Goal: Information Seeking & Learning: Check status

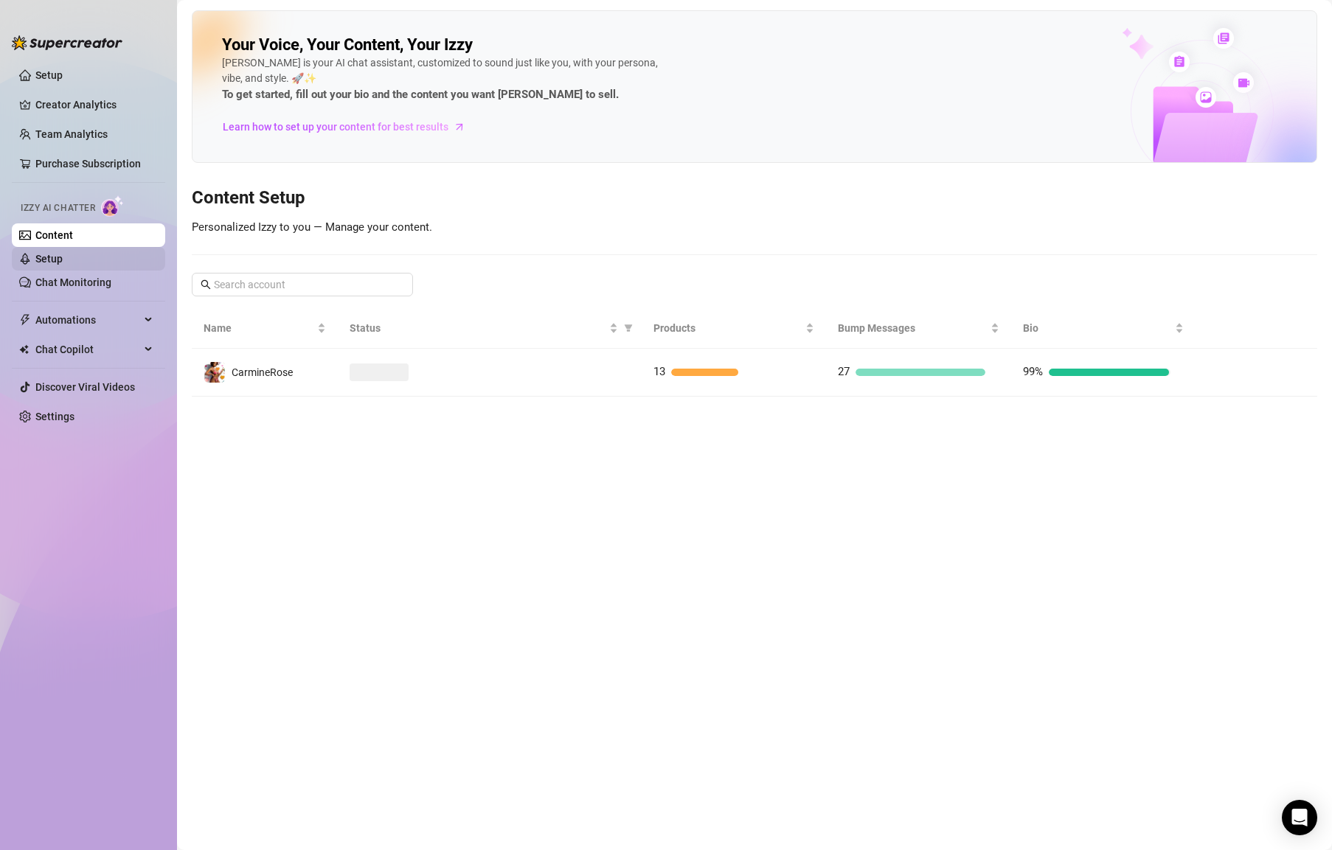
click at [63, 255] on link "Setup" at bounding box center [48, 259] width 27 height 12
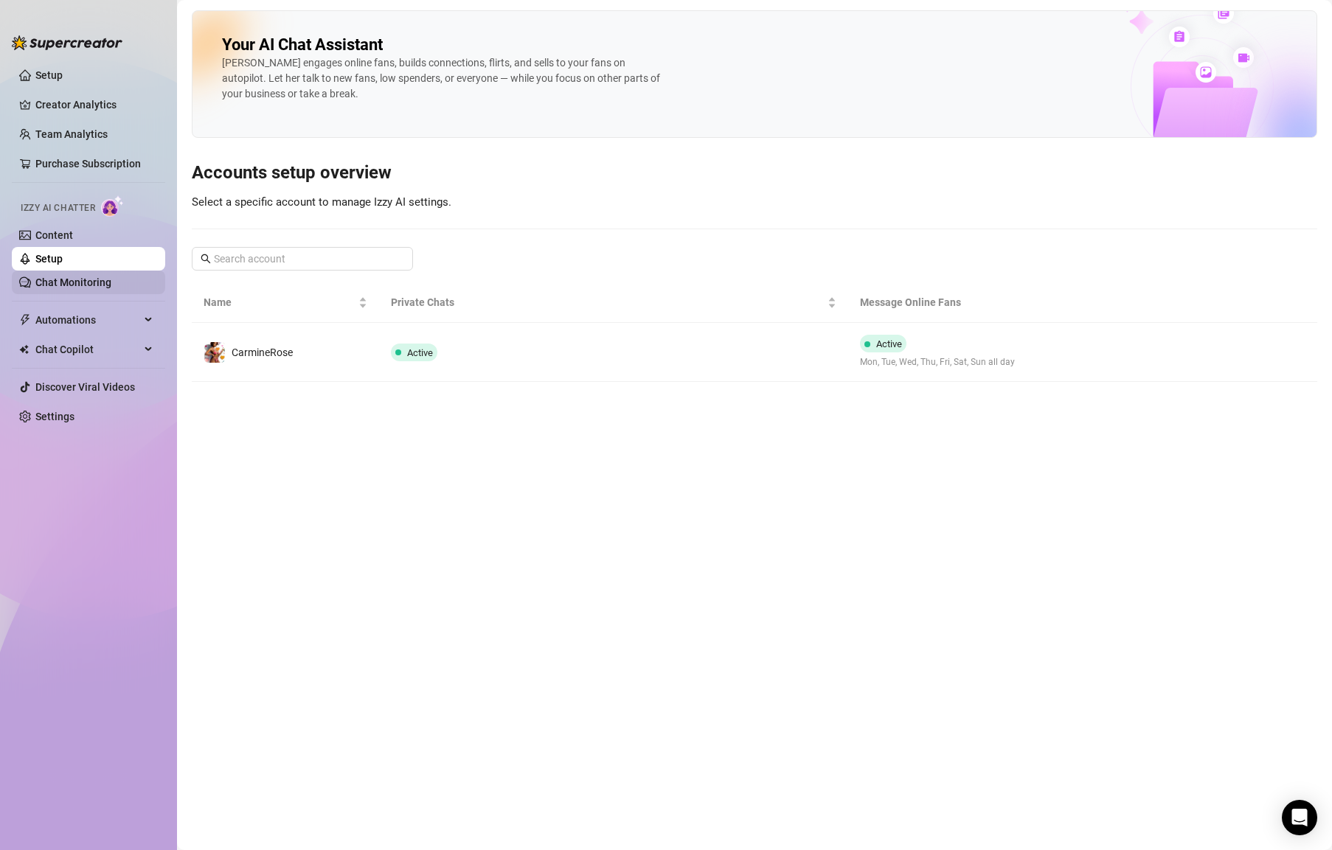
click at [74, 288] on link "Chat Monitoring" at bounding box center [73, 283] width 76 height 12
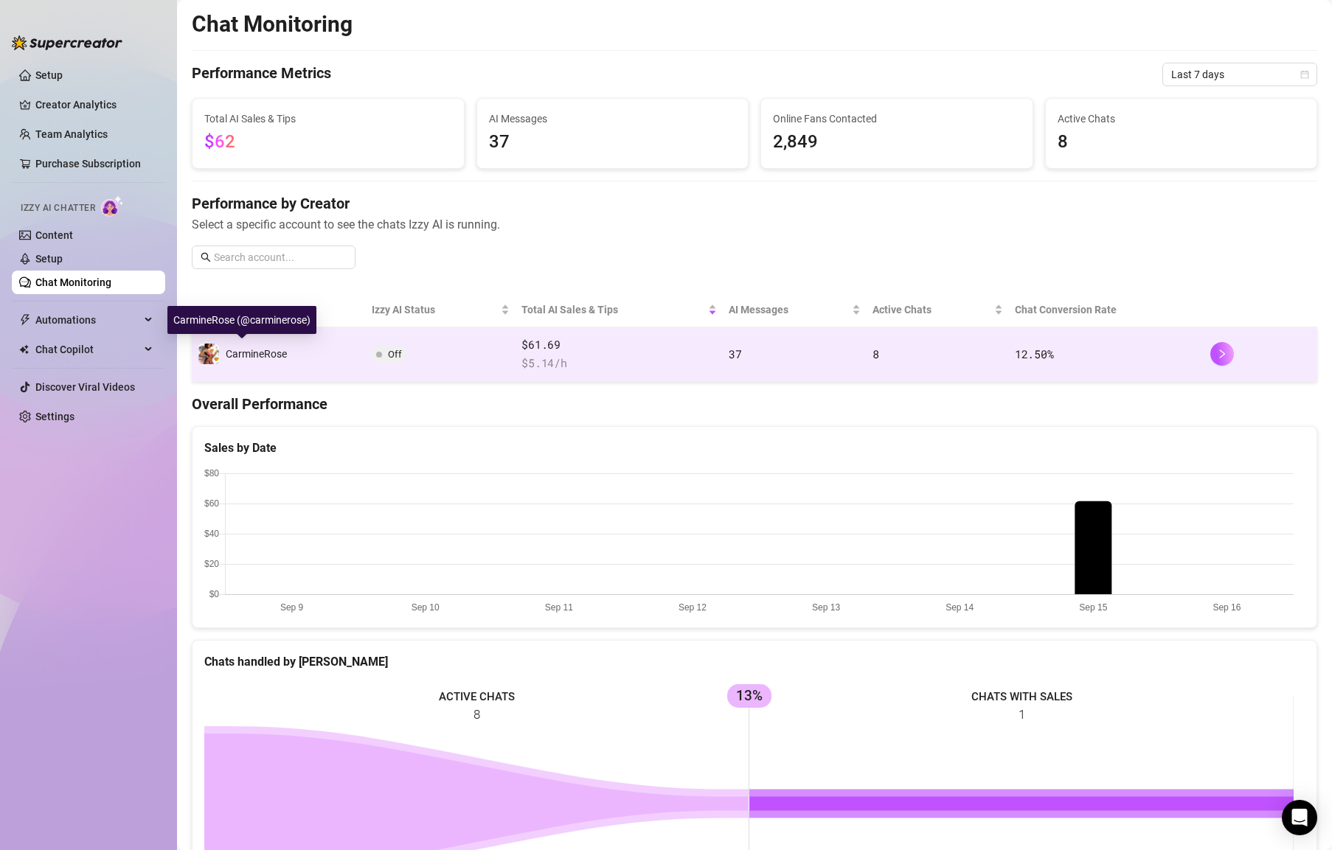
click at [284, 345] on div "CarmineRose" at bounding box center [242, 354] width 89 height 22
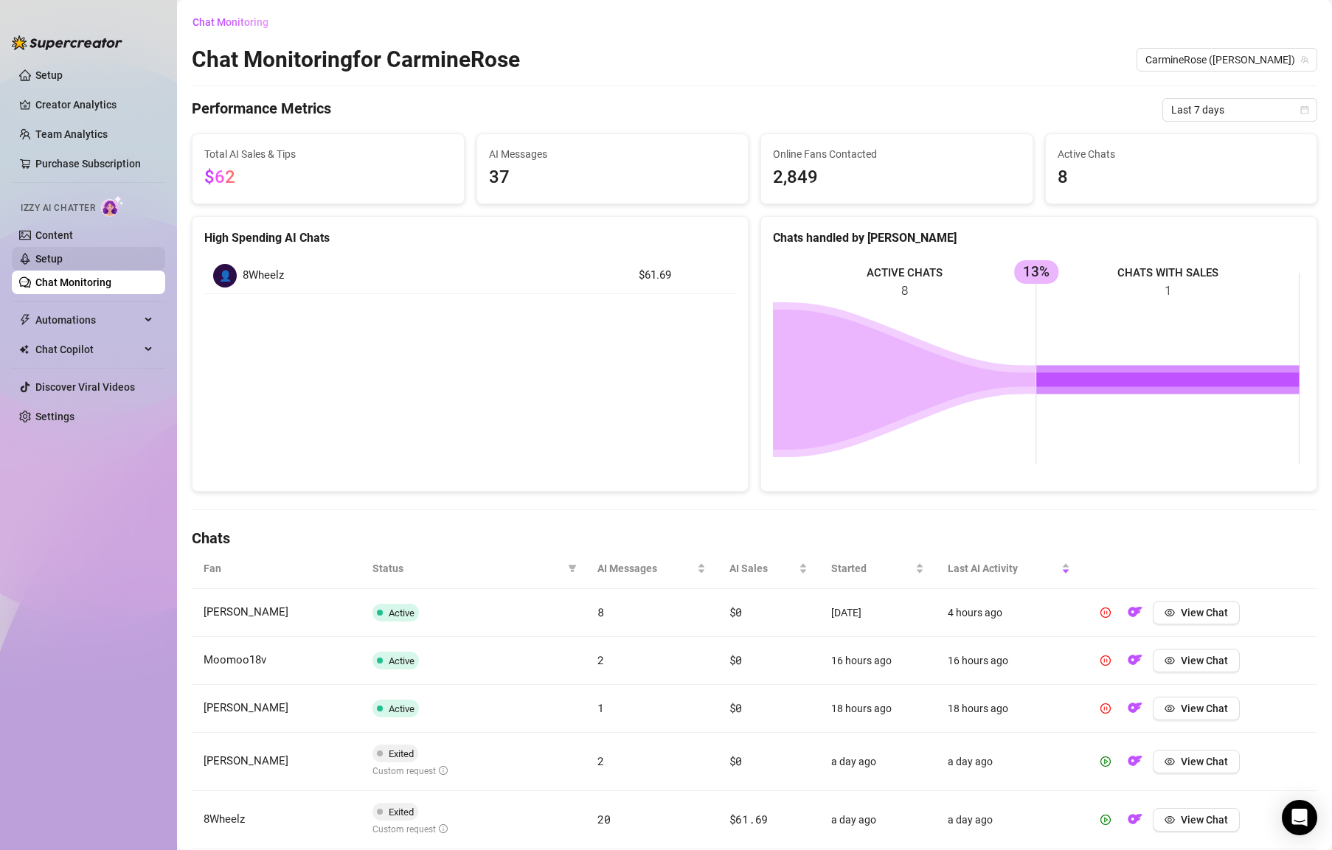
click at [63, 259] on link "Setup" at bounding box center [48, 259] width 27 height 12
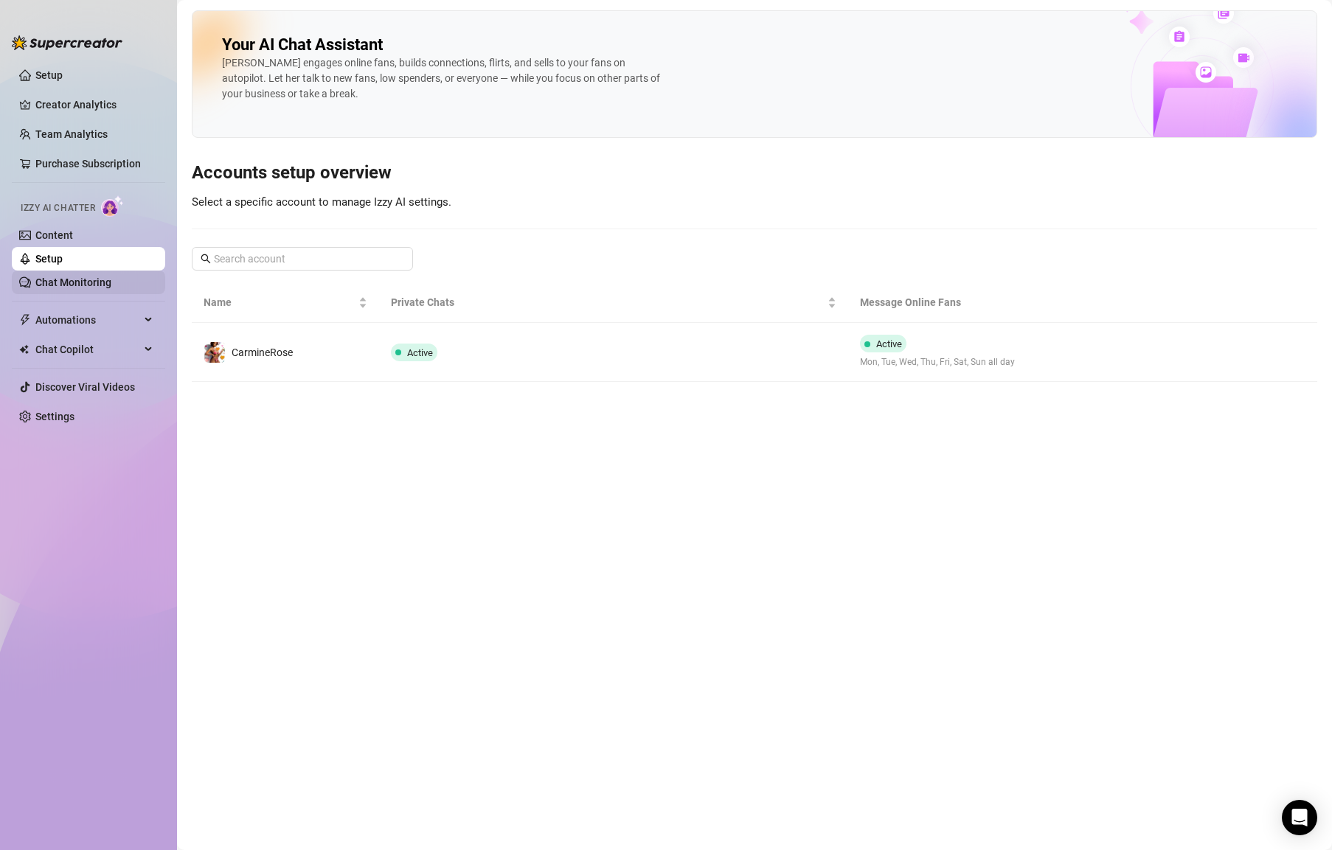
click at [109, 277] on link "Chat Monitoring" at bounding box center [73, 283] width 76 height 12
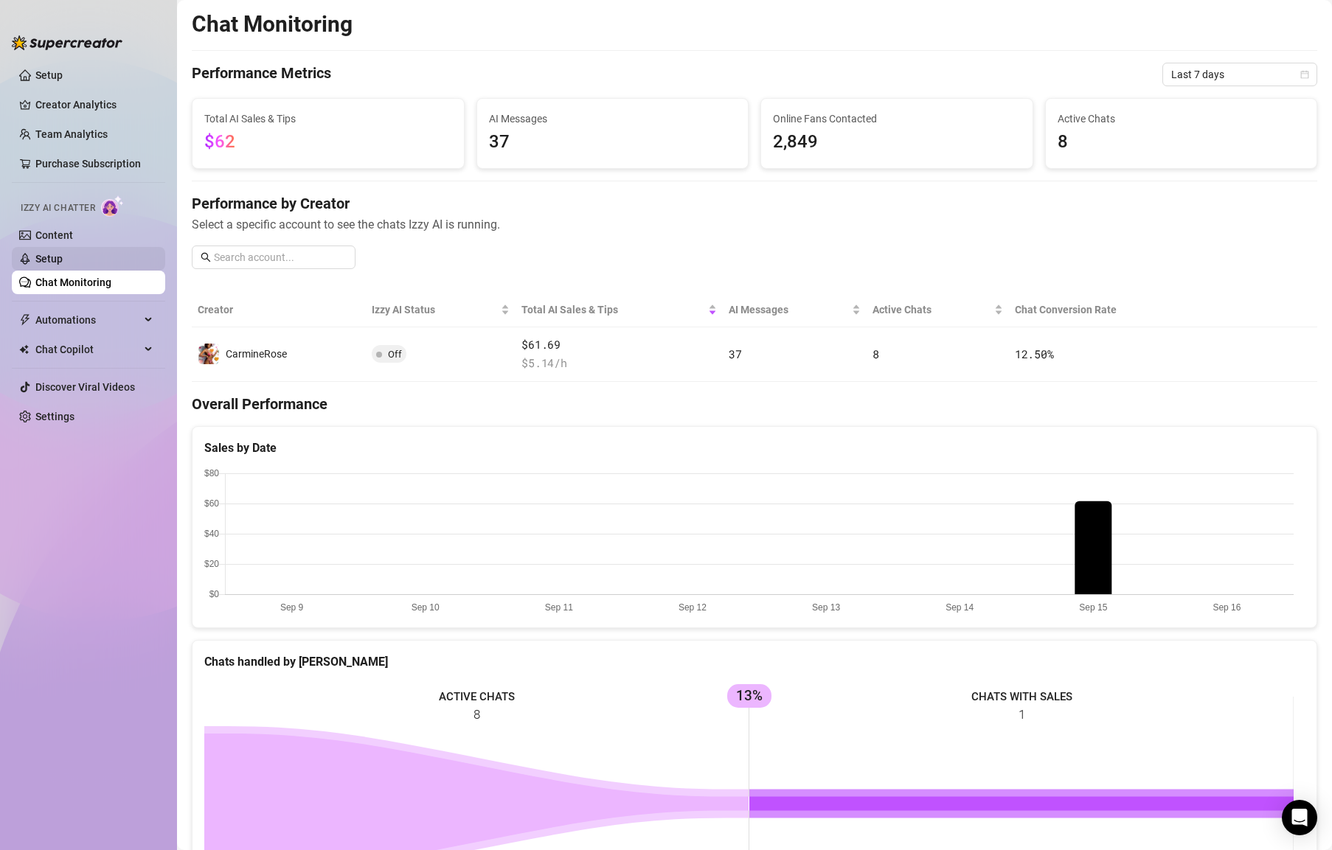
click at [63, 254] on link "Setup" at bounding box center [48, 259] width 27 height 12
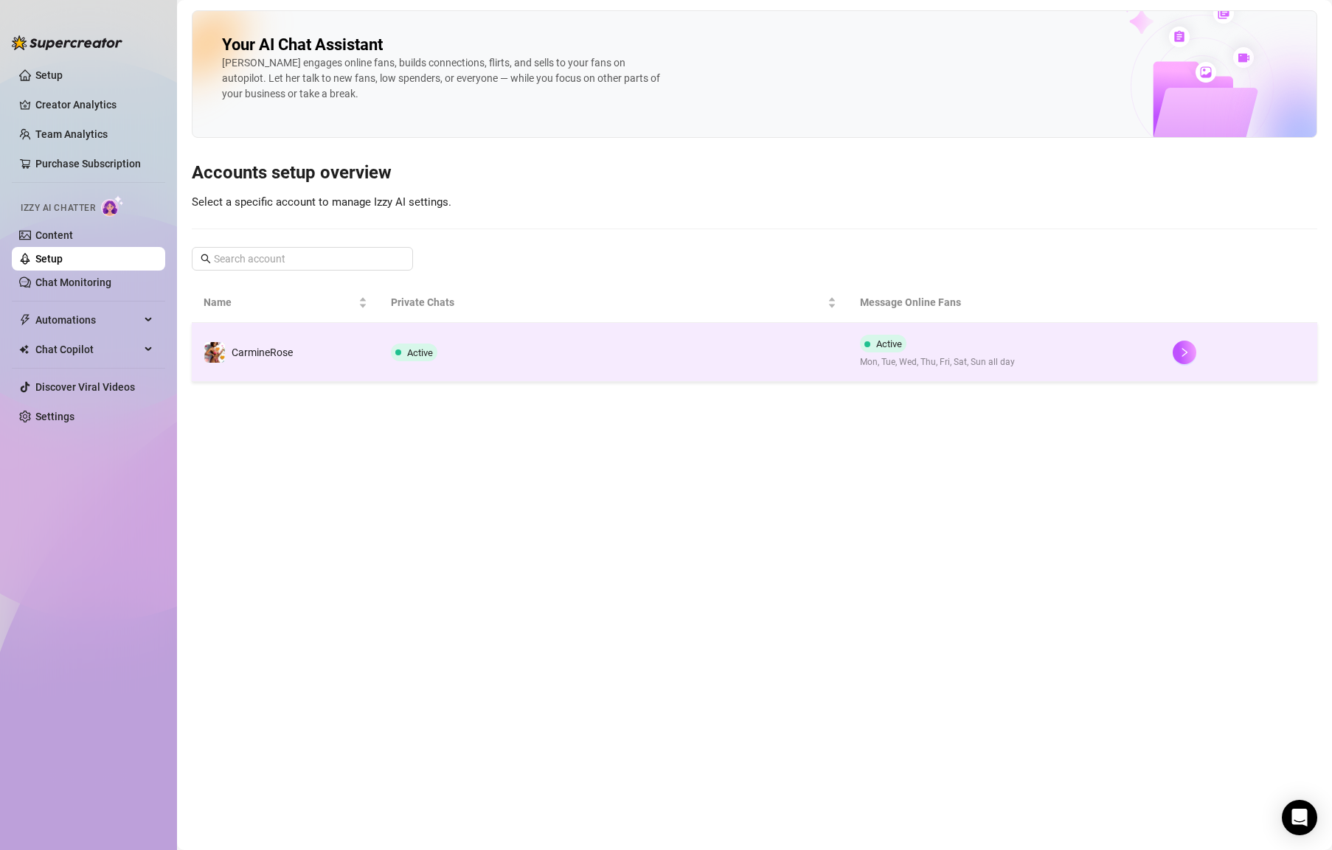
click at [307, 349] on td "CarmineRose" at bounding box center [285, 352] width 187 height 59
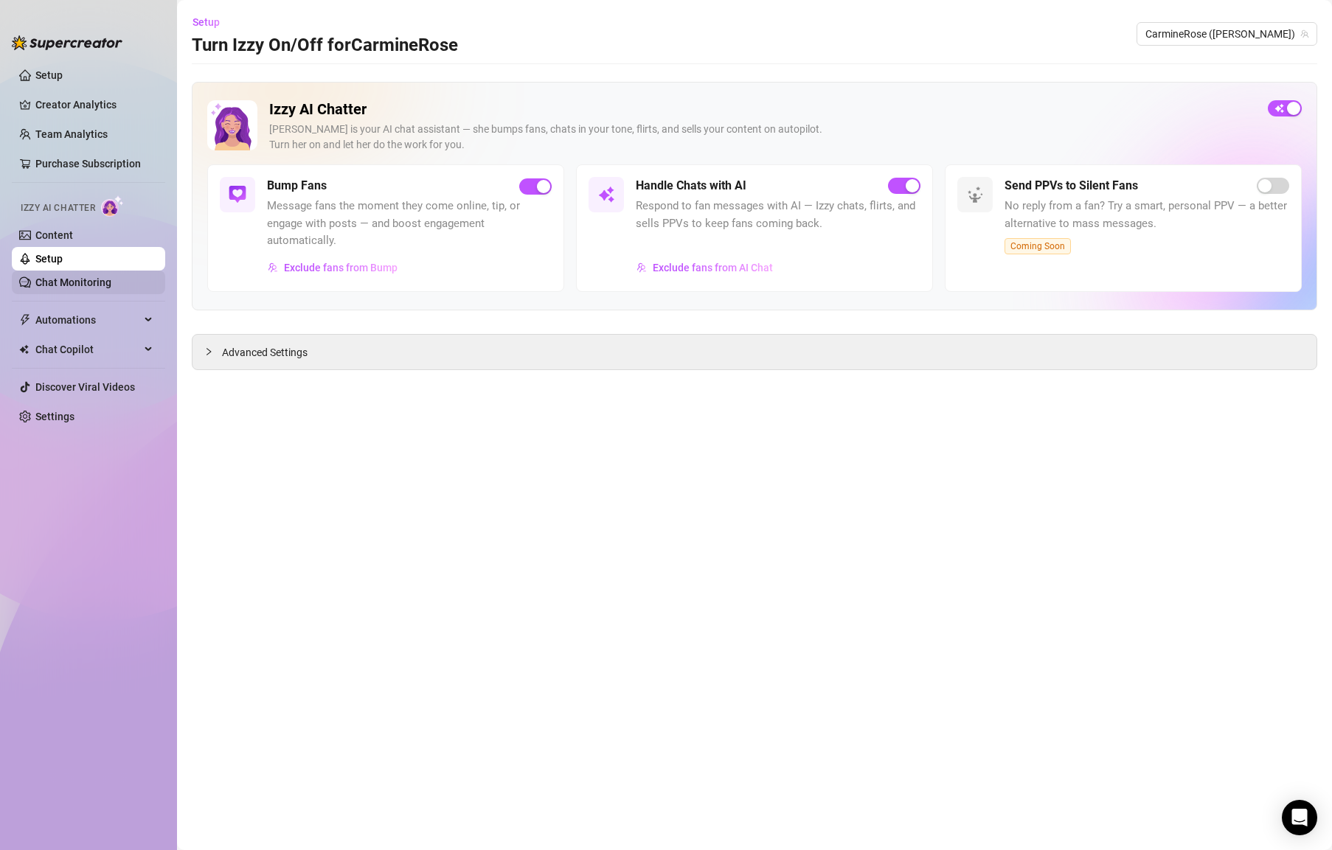
click at [101, 277] on link "Chat Monitoring" at bounding box center [73, 283] width 76 height 12
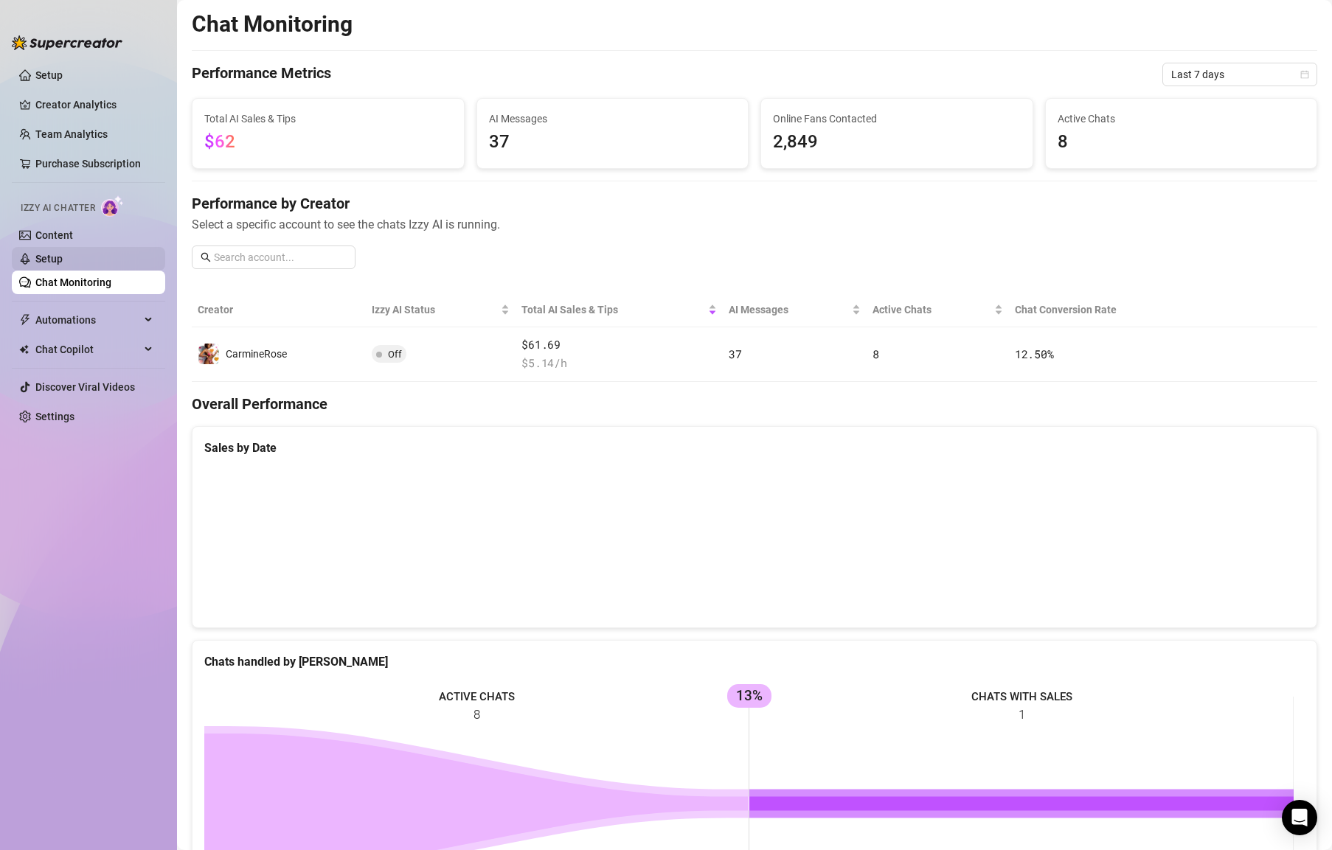
click at [63, 253] on link "Setup" at bounding box center [48, 259] width 27 height 12
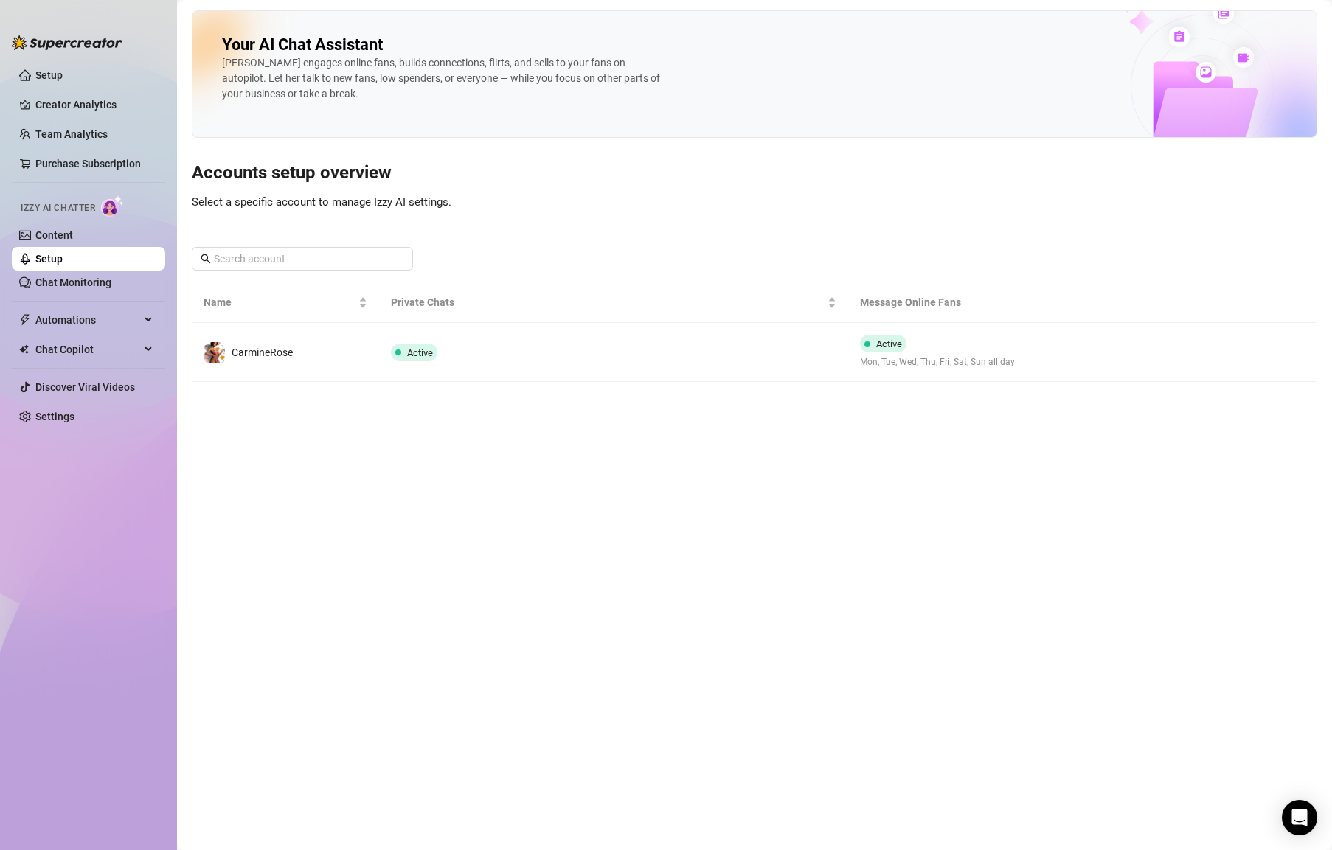
click at [63, 265] on link "Setup" at bounding box center [48, 259] width 27 height 12
click at [91, 277] on link "Chat Monitoring" at bounding box center [73, 283] width 76 height 12
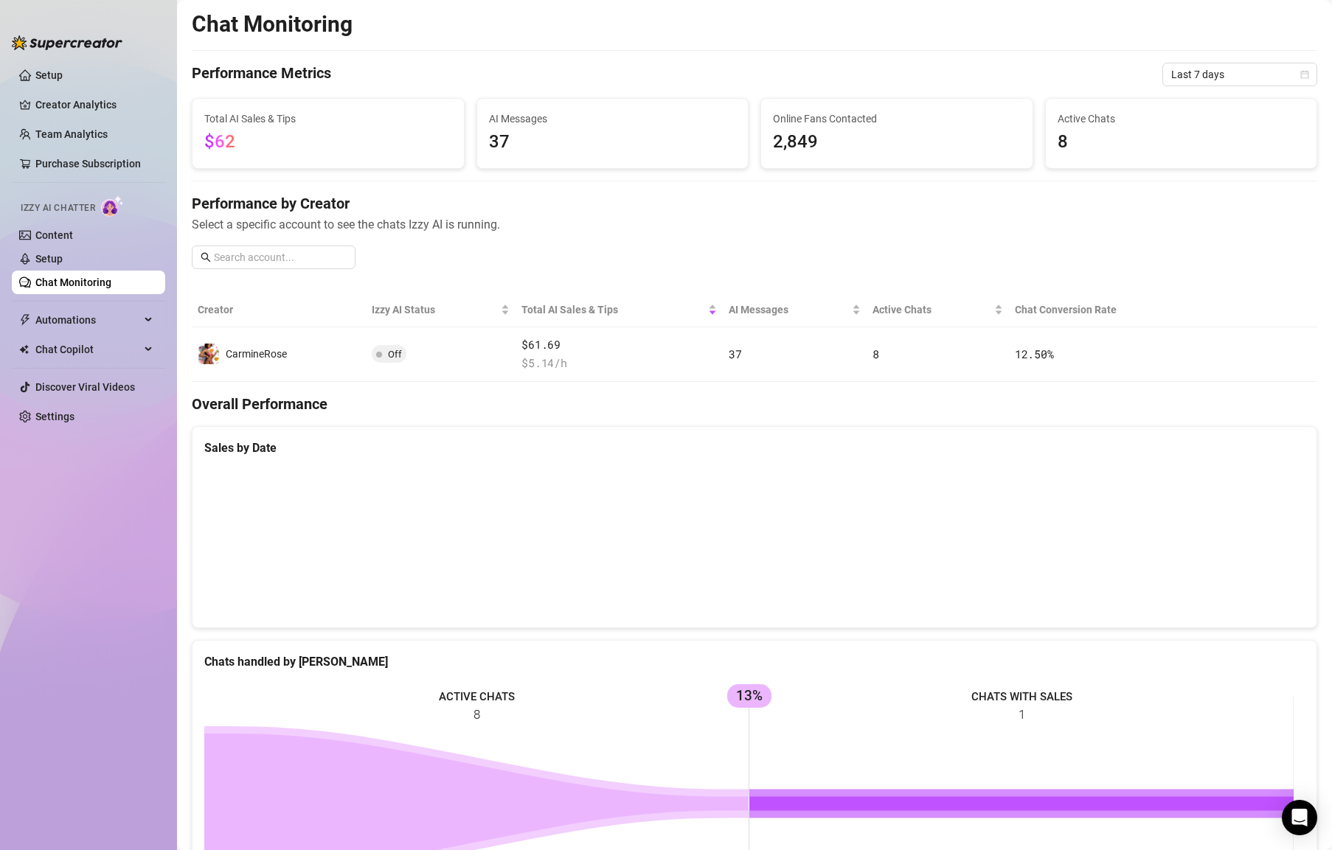
click at [248, 318] on th "Creator" at bounding box center [279, 310] width 174 height 35
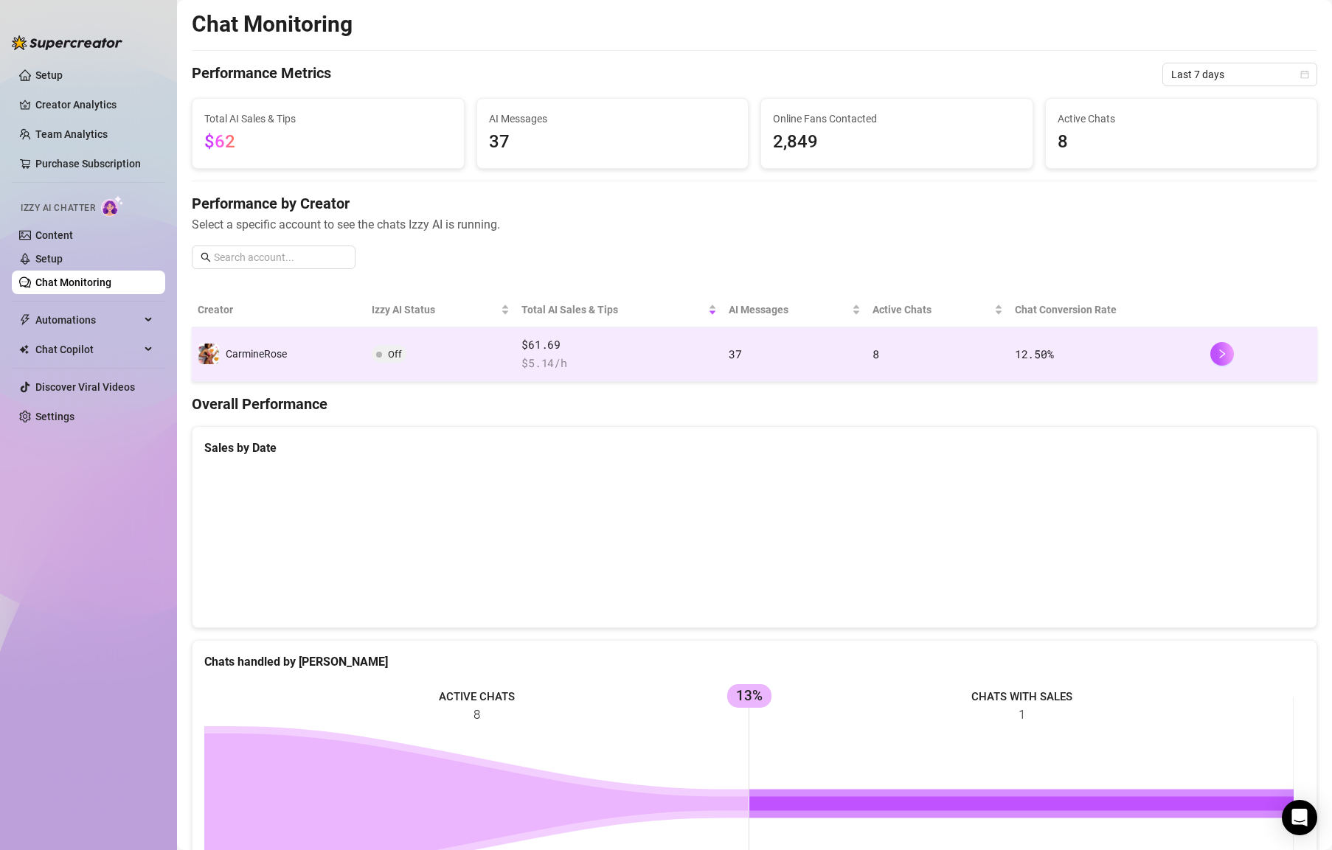
click at [299, 347] on td "CarmineRose" at bounding box center [279, 354] width 174 height 55
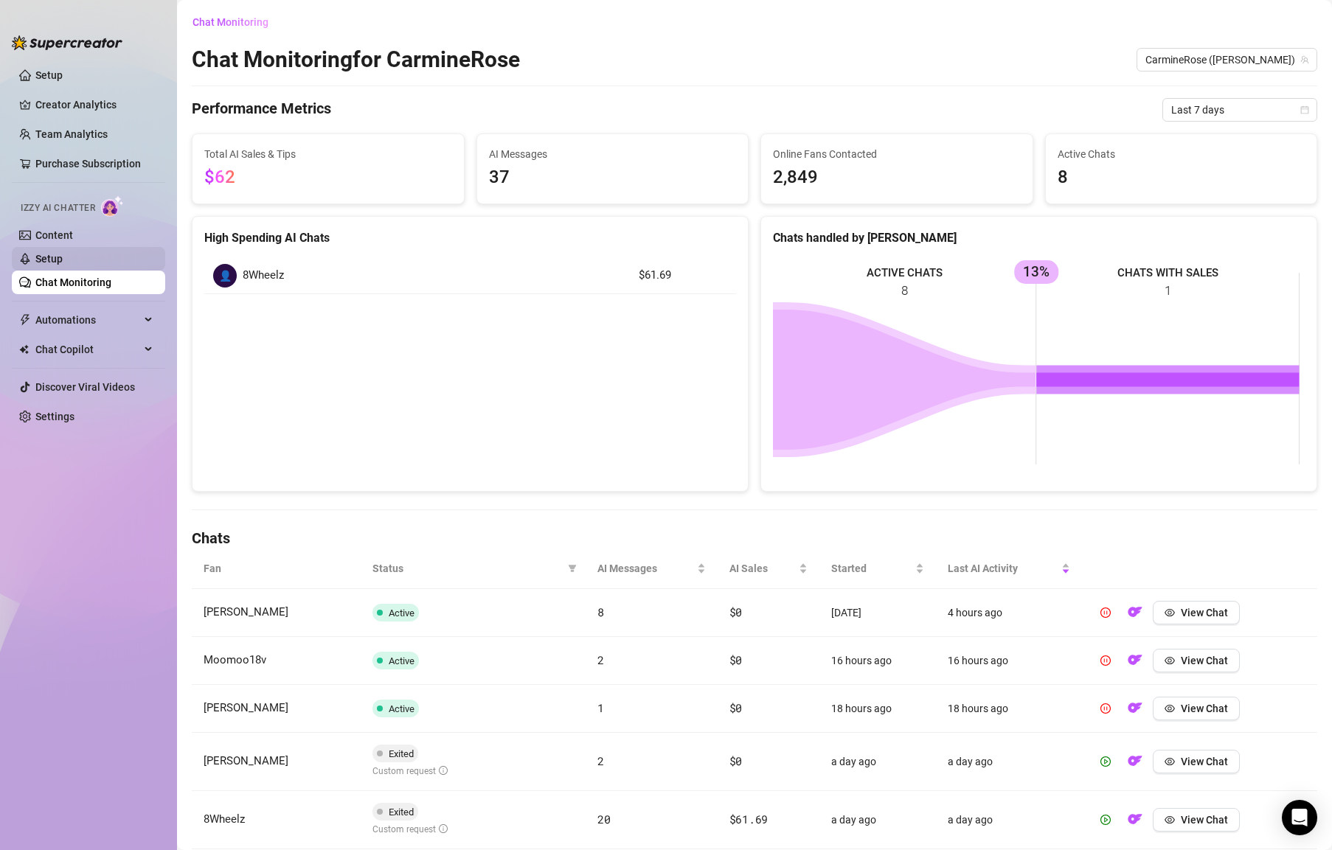
click at [63, 256] on link "Setup" at bounding box center [48, 259] width 27 height 12
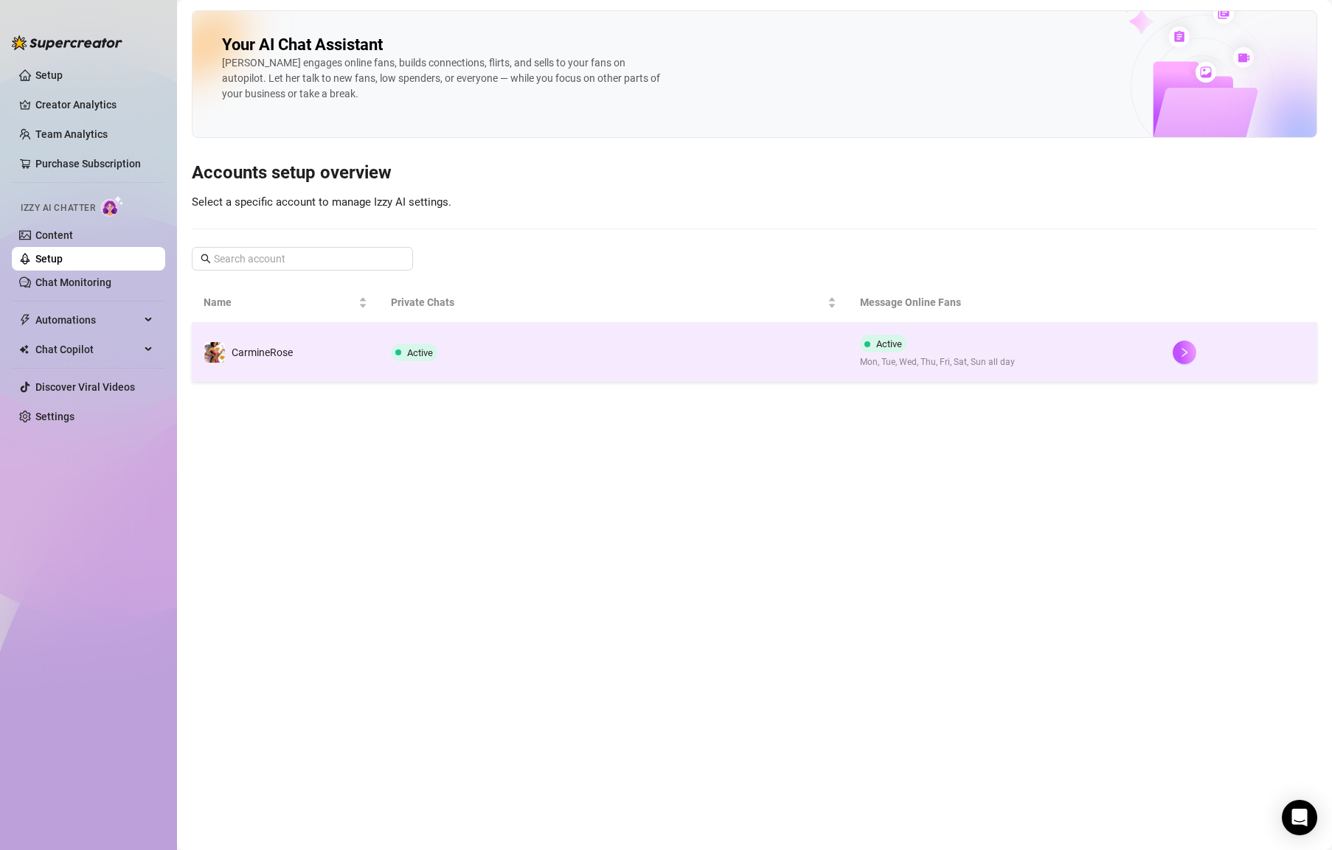
click at [302, 361] on td "CarmineRose" at bounding box center [285, 352] width 187 height 59
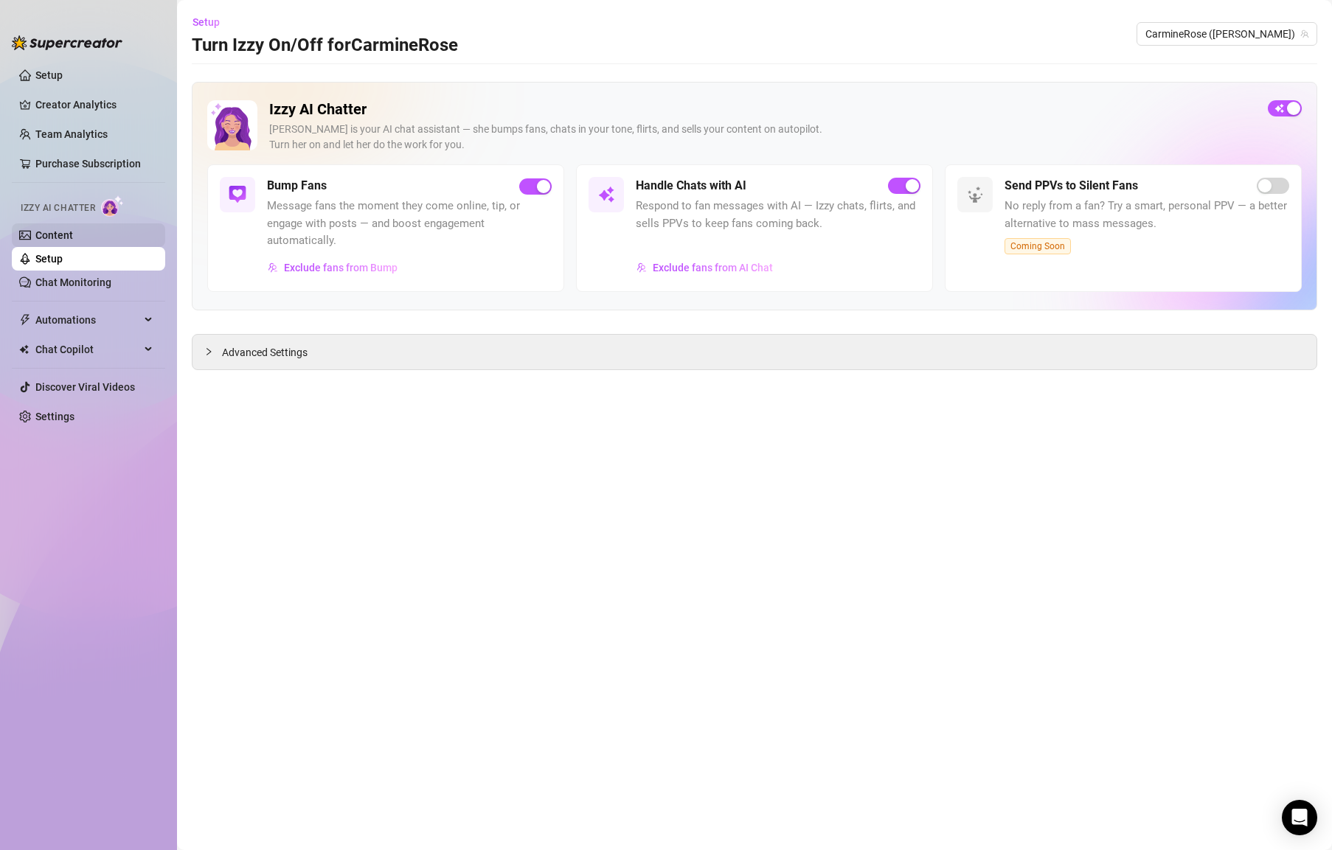
click at [73, 234] on link "Content" at bounding box center [54, 235] width 38 height 12
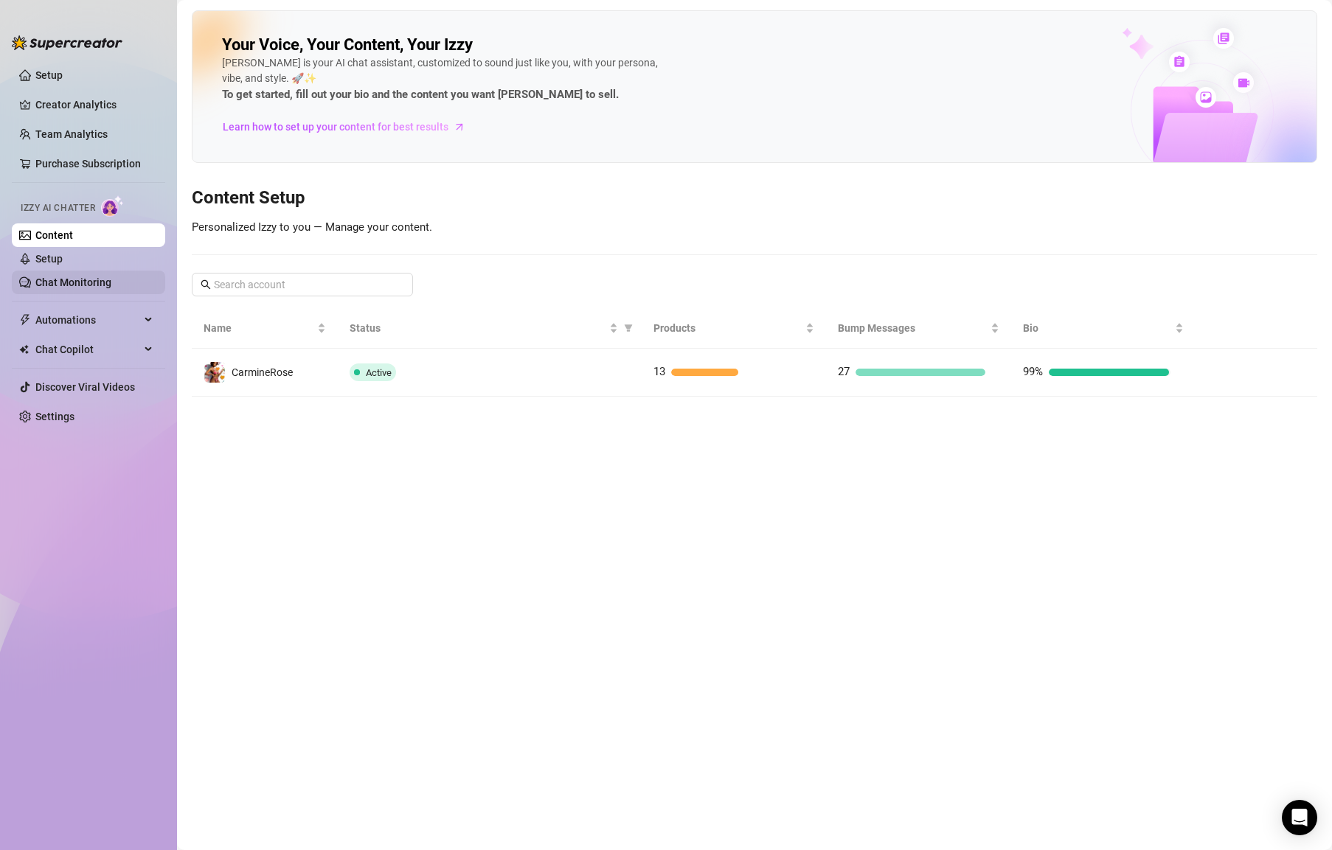
click at [98, 288] on link "Chat Monitoring" at bounding box center [73, 283] width 76 height 12
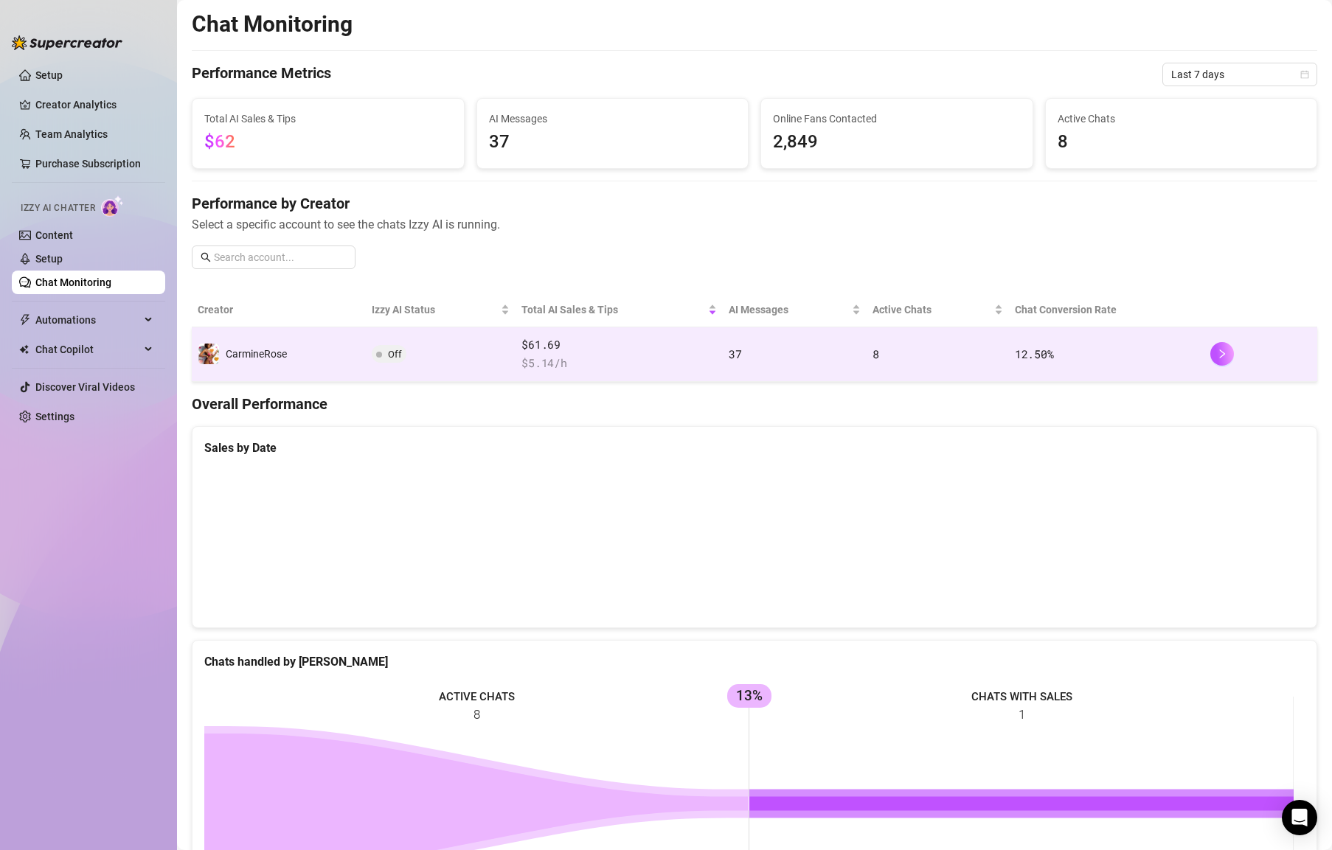
click at [250, 357] on span "CarmineRose" at bounding box center [256, 354] width 61 height 12
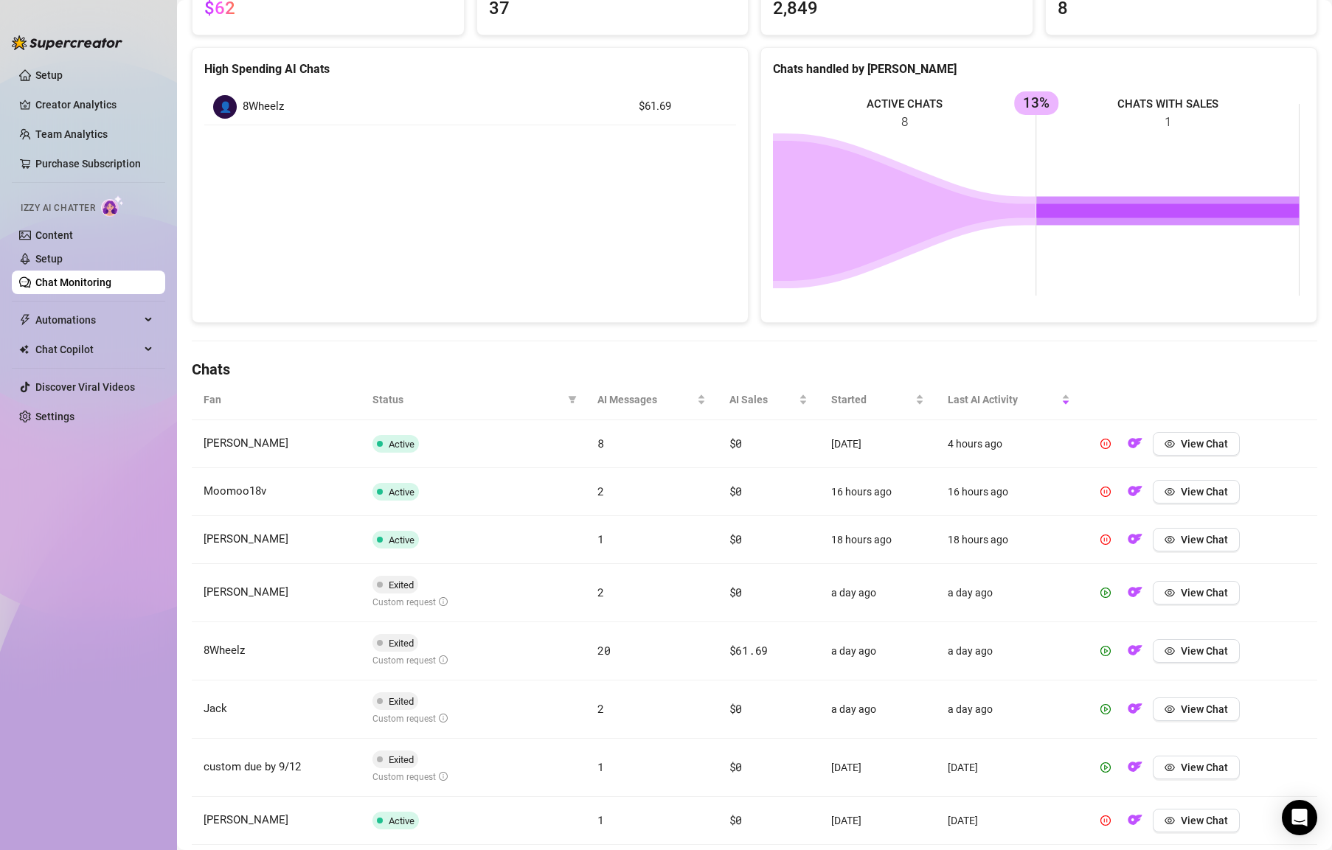
scroll to position [224, 0]
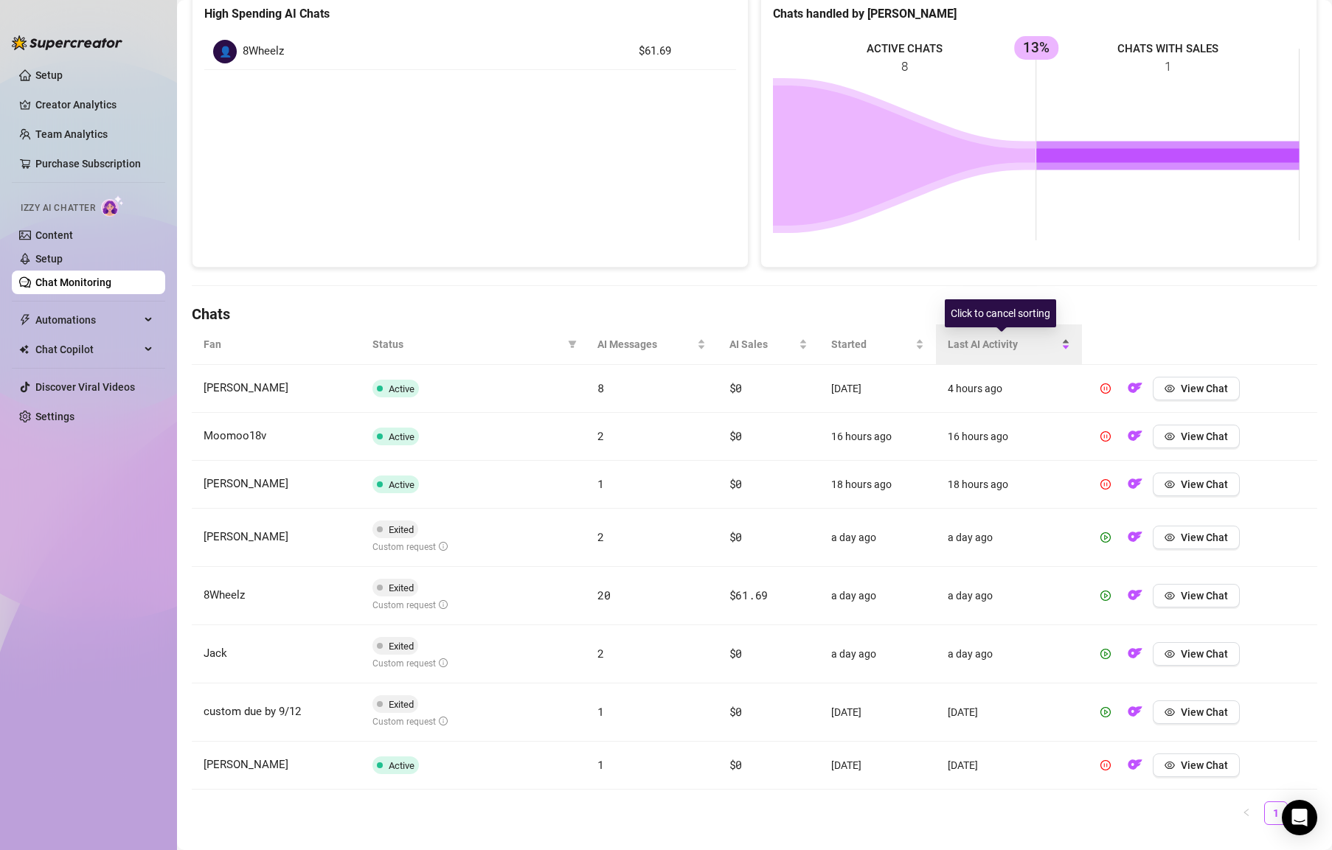
click at [1059, 346] on div "Last AI Activity" at bounding box center [1008, 344] width 122 height 16
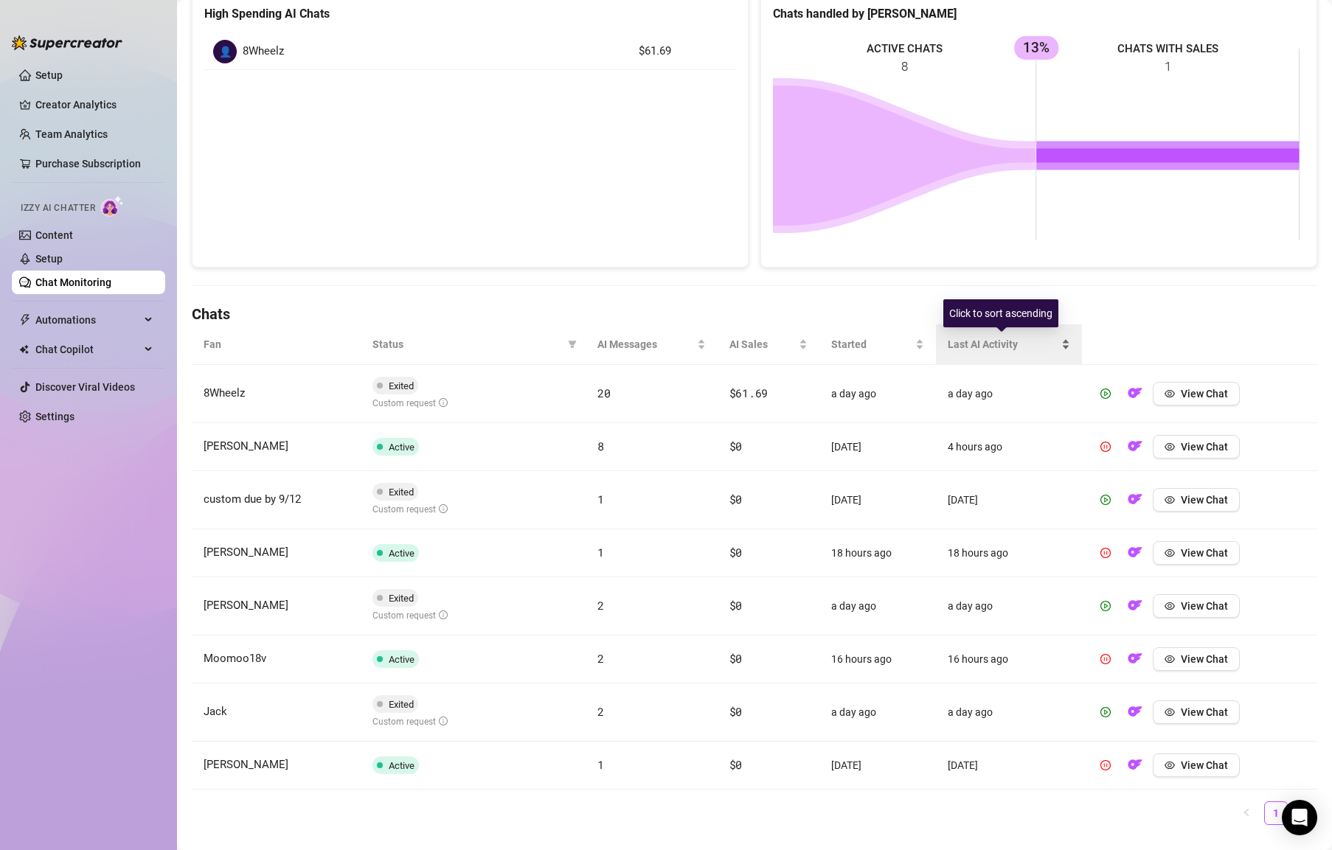
click at [1060, 349] on div "Last AI Activity" at bounding box center [1008, 344] width 122 height 16
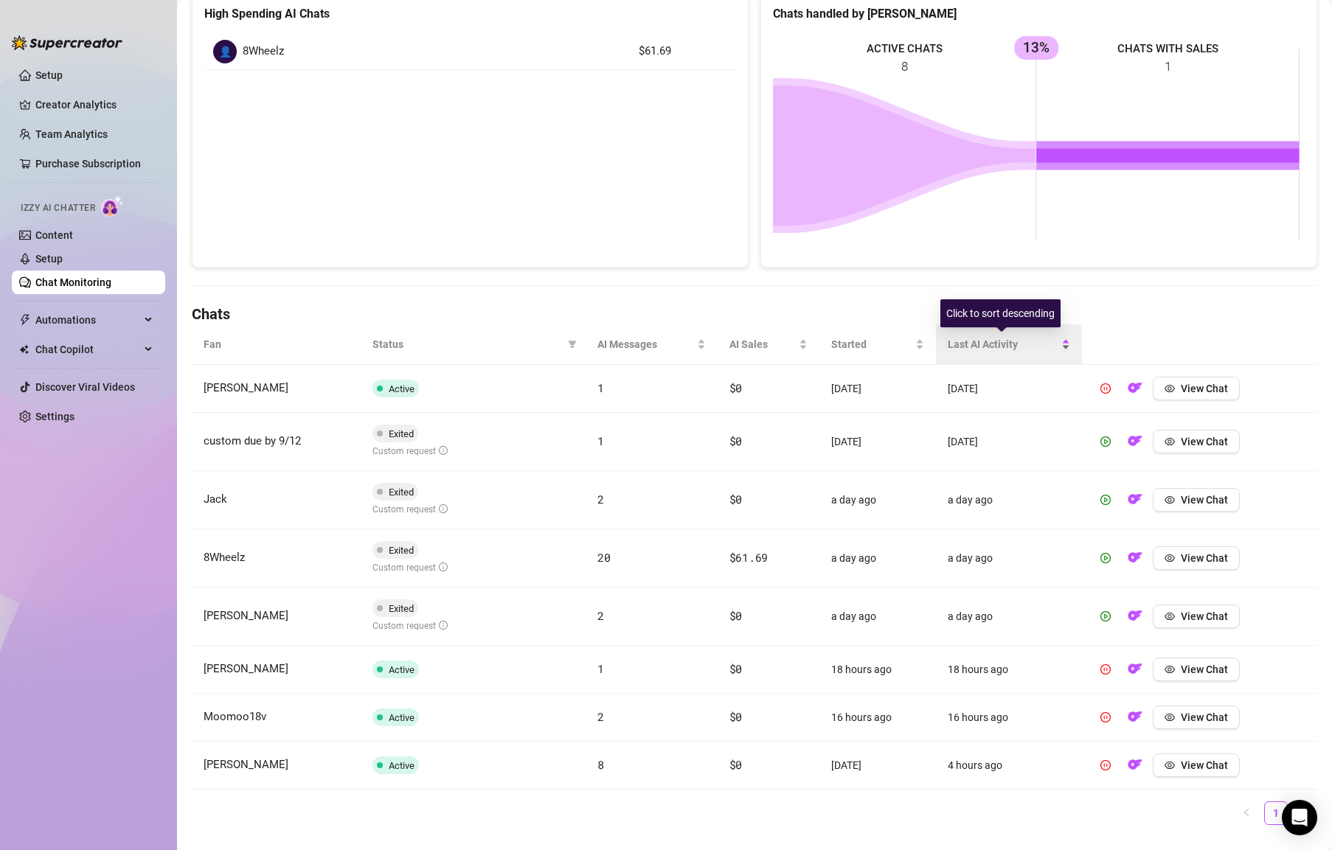
click at [1057, 349] on div "Last AI Activity" at bounding box center [1008, 344] width 122 height 16
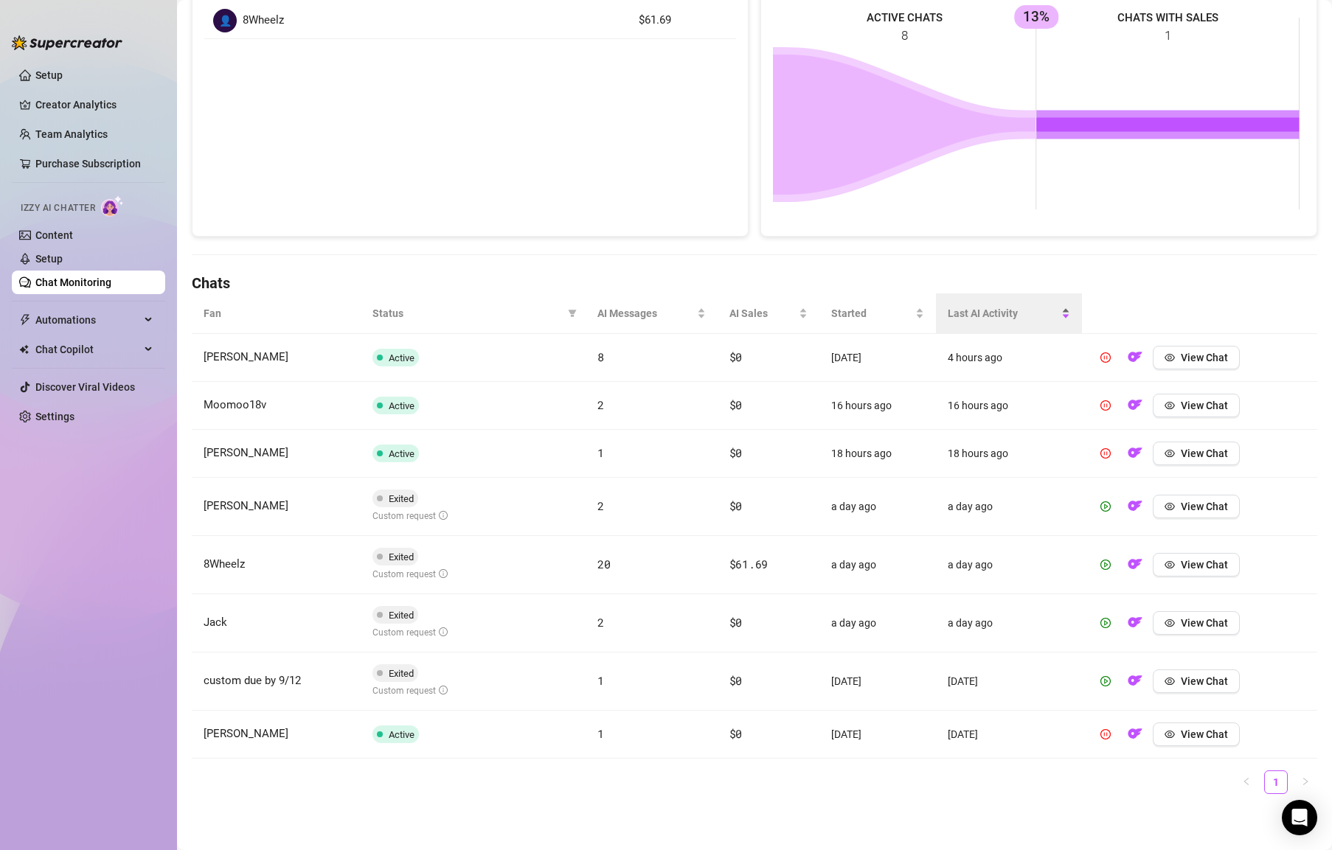
scroll to position [0, 0]
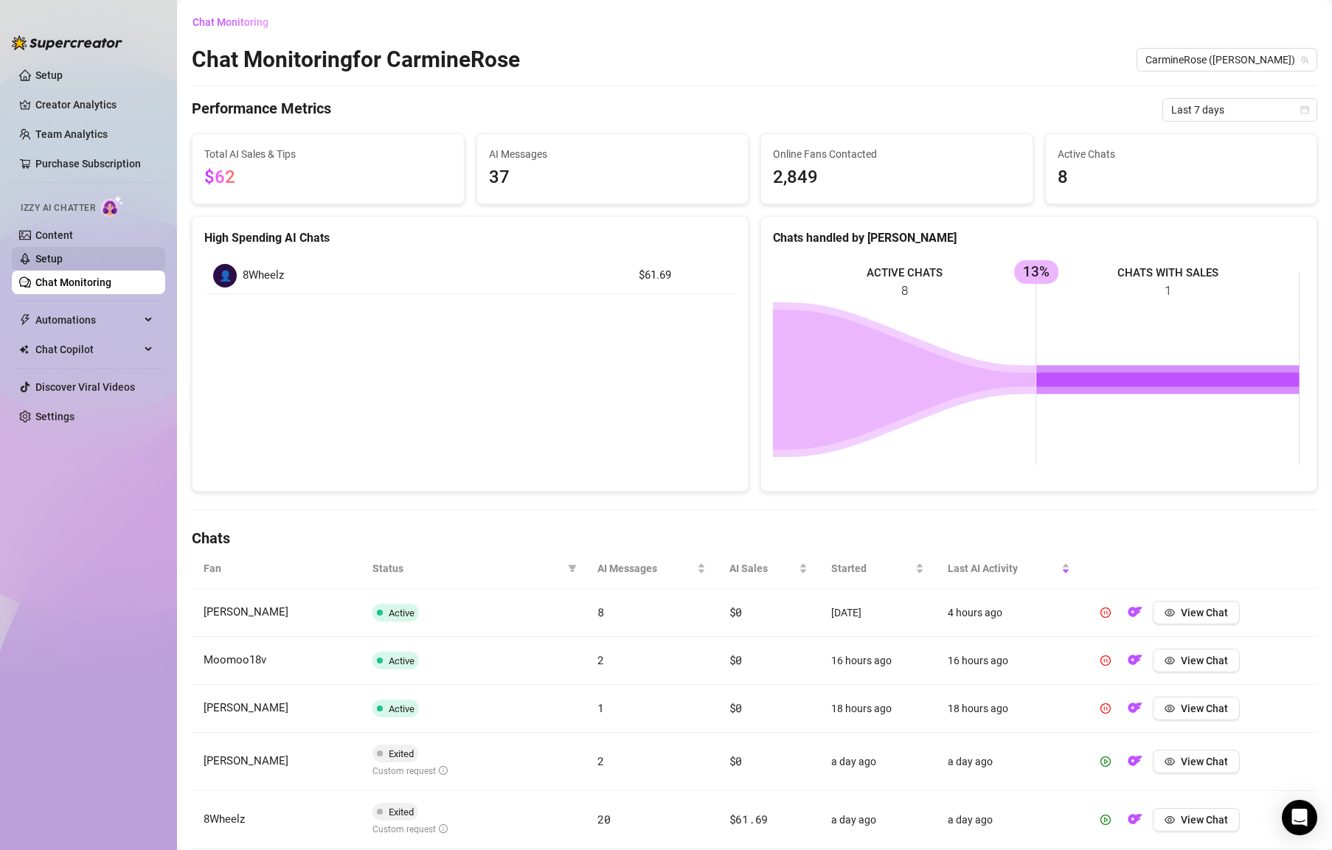
click at [63, 260] on link "Setup" at bounding box center [48, 259] width 27 height 12
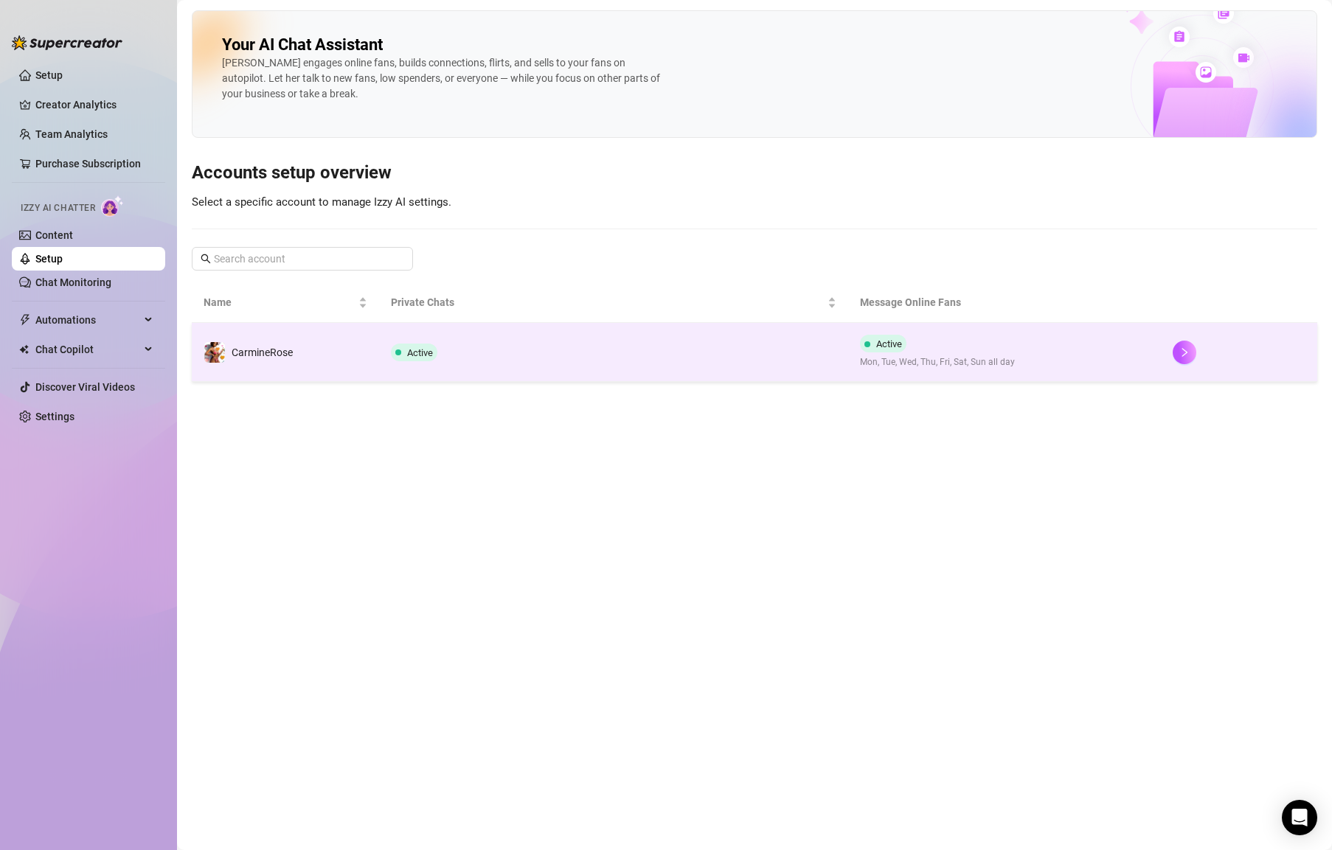
click at [476, 328] on td "Active" at bounding box center [613, 352] width 469 height 59
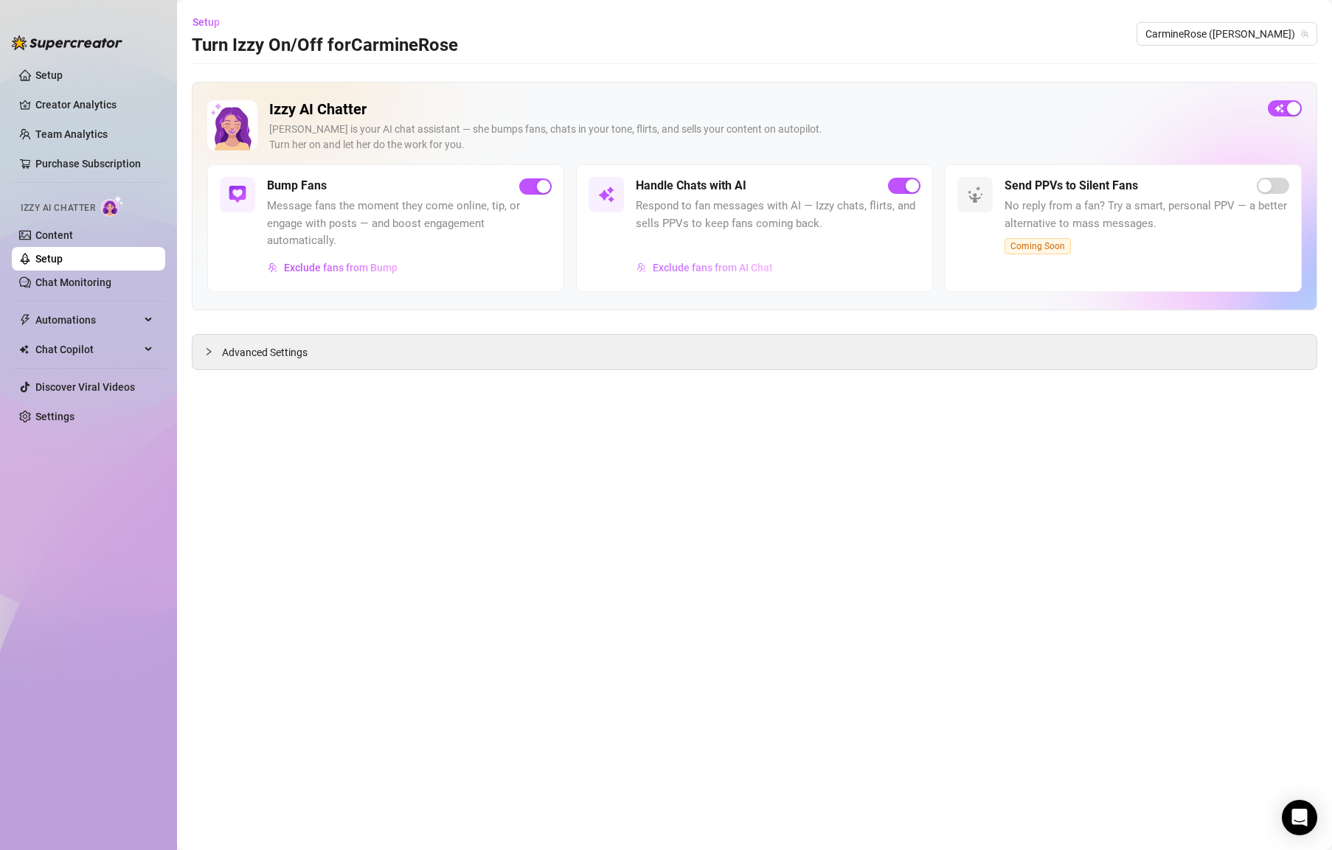
click at [698, 270] on span "Exclude fans from AI Chat" at bounding box center [713, 268] width 120 height 12
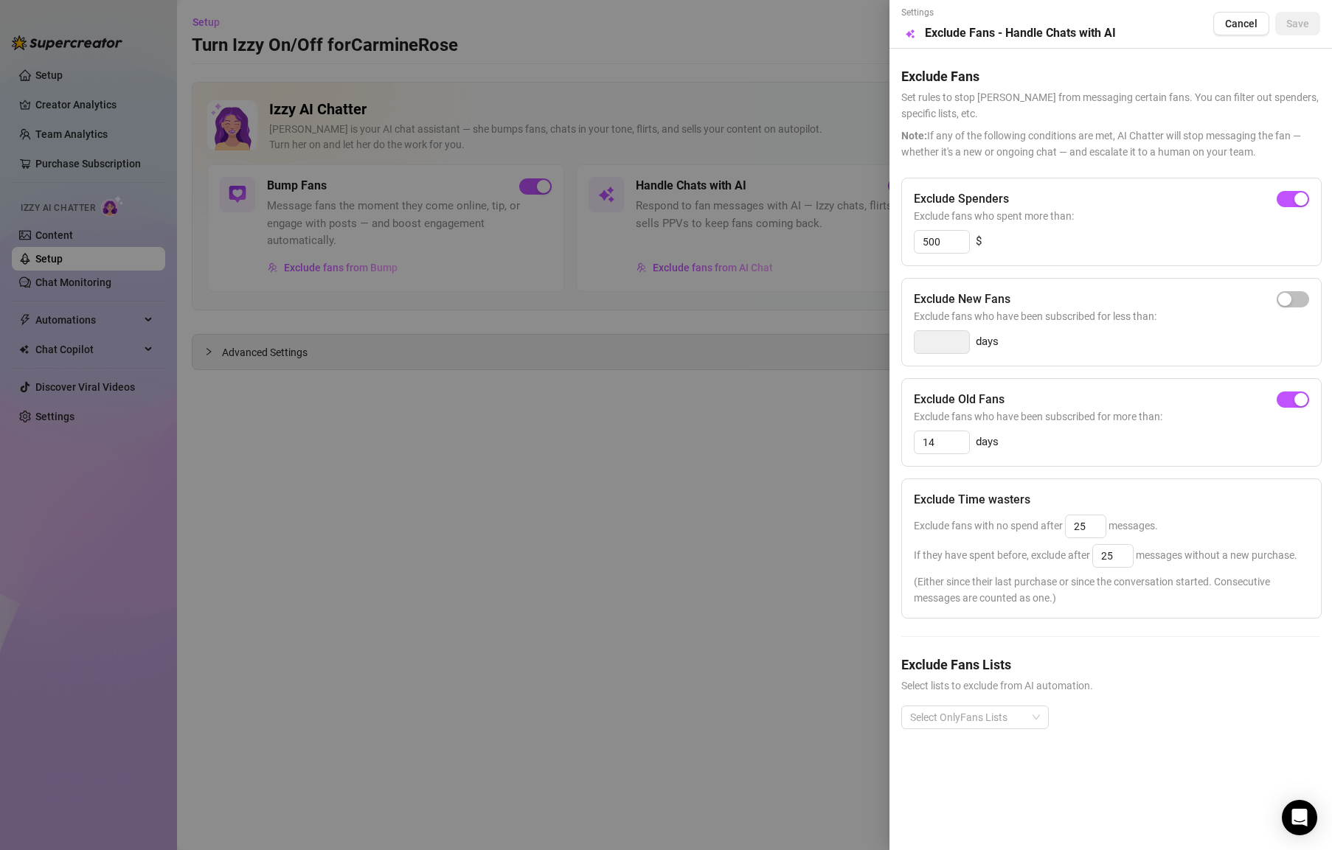
click at [668, 448] on div at bounding box center [666, 425] width 1332 height 850
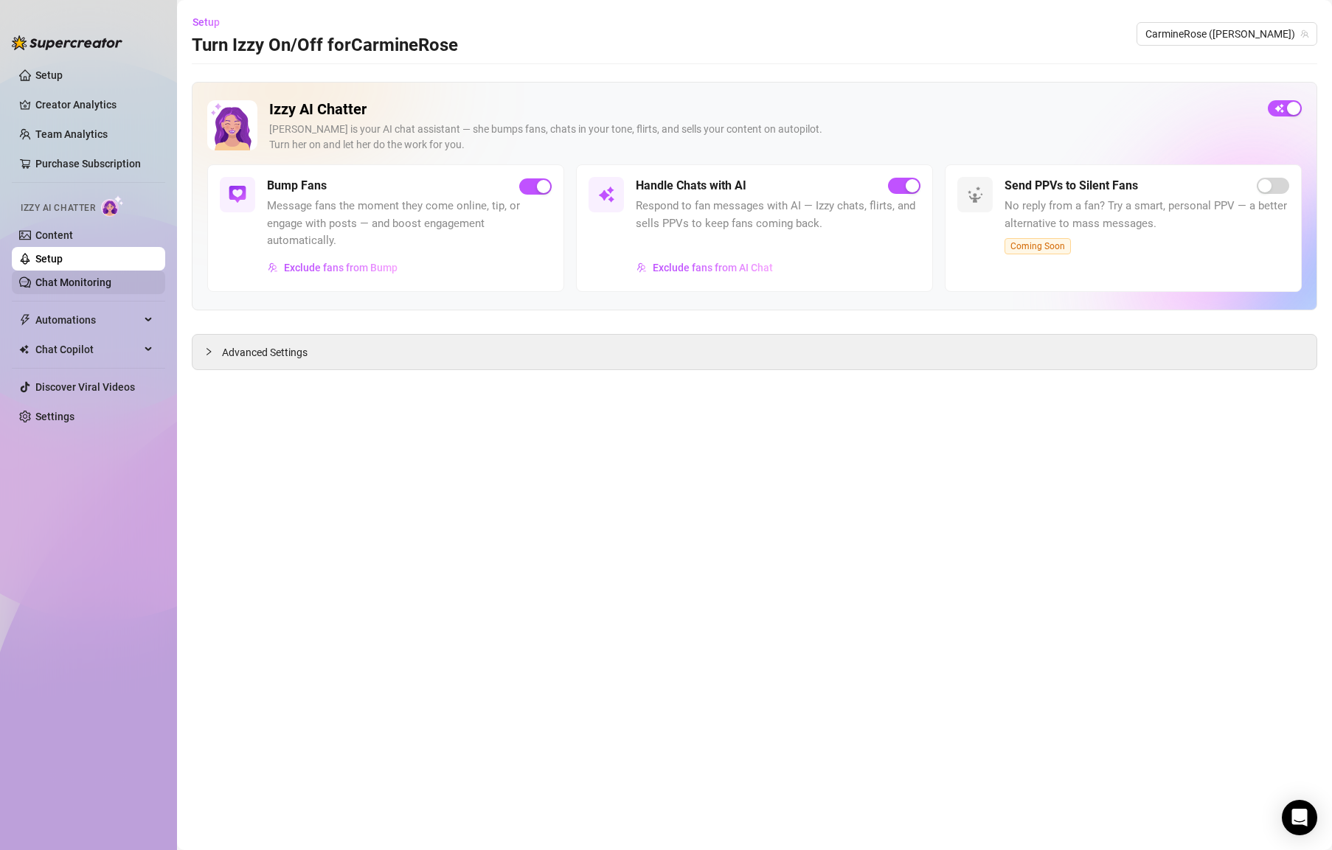
drag, startPoint x: 98, startPoint y: 278, endPoint x: 114, endPoint y: 283, distance: 17.0
click at [97, 278] on link "Chat Monitoring" at bounding box center [73, 283] width 76 height 12
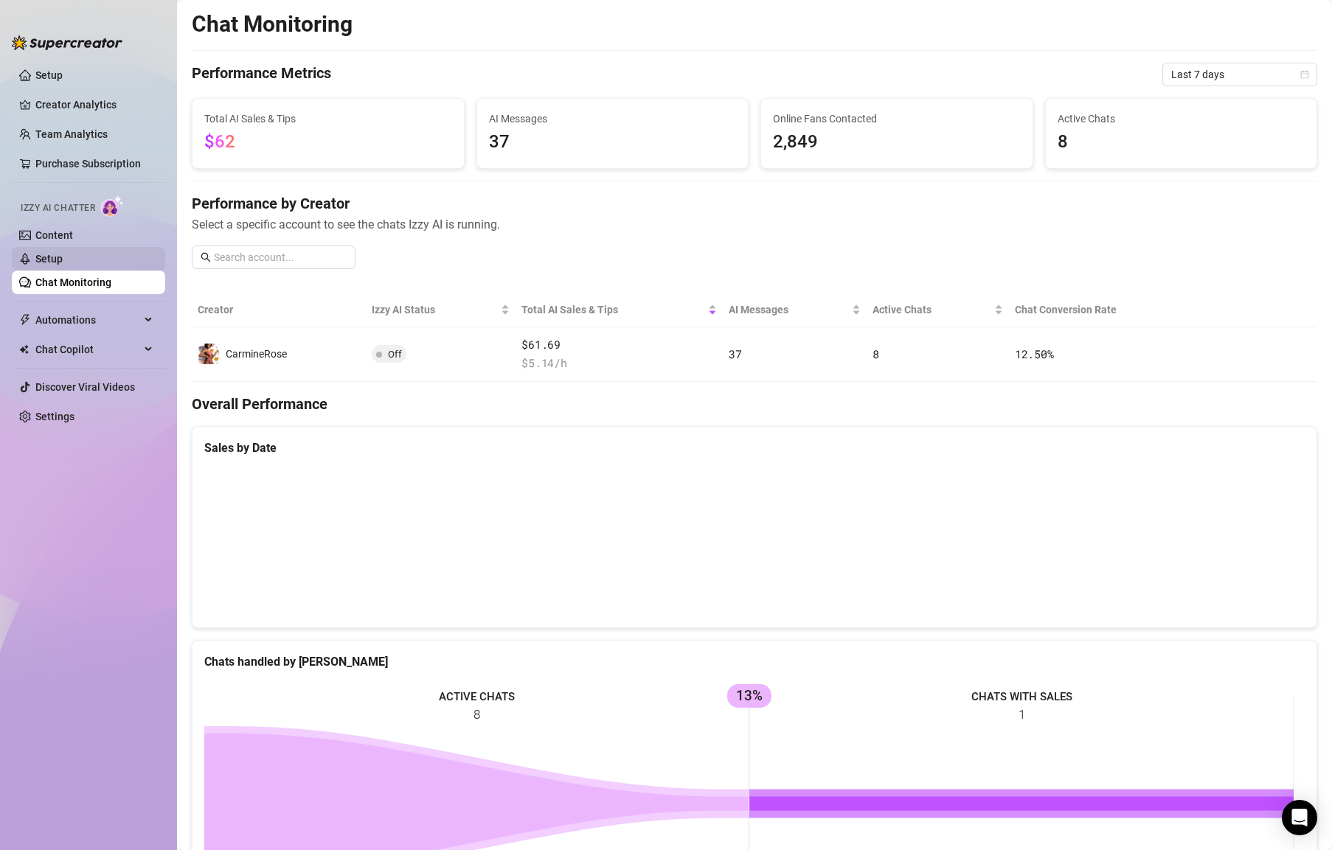
click at [63, 254] on link "Setup" at bounding box center [48, 259] width 27 height 12
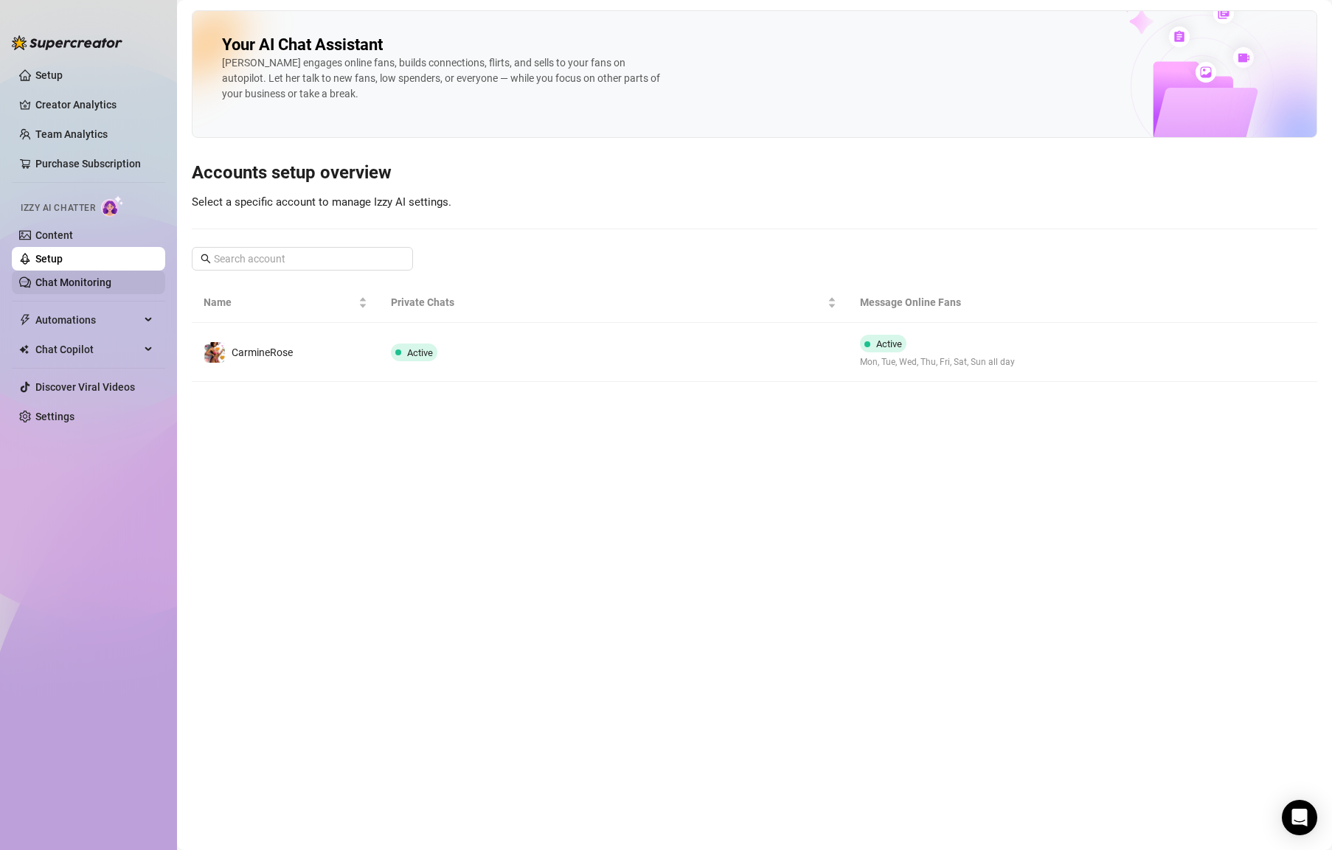
click at [111, 285] on link "Chat Monitoring" at bounding box center [73, 283] width 76 height 12
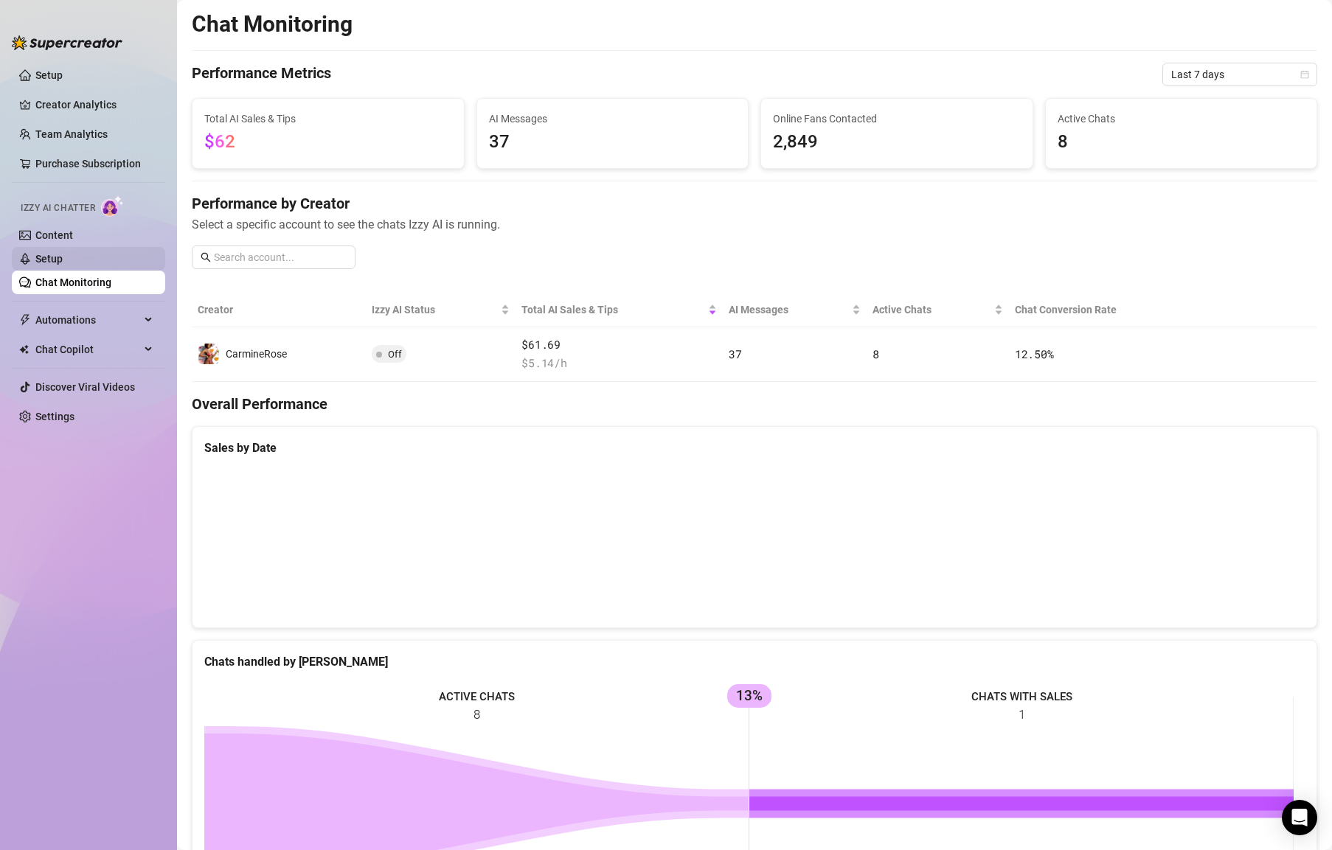
click at [63, 255] on link "Setup" at bounding box center [48, 259] width 27 height 12
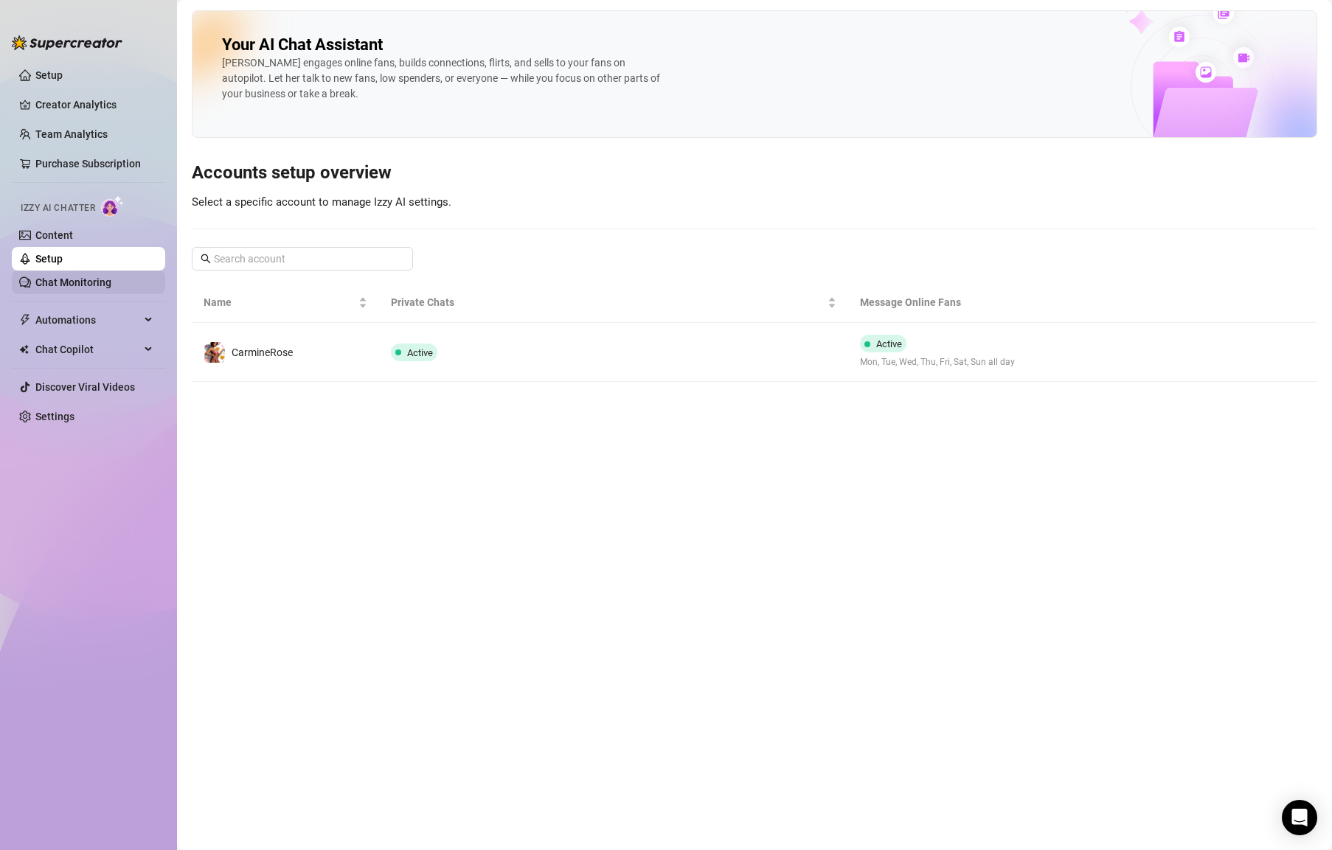
click at [111, 285] on link "Chat Monitoring" at bounding box center [73, 283] width 76 height 12
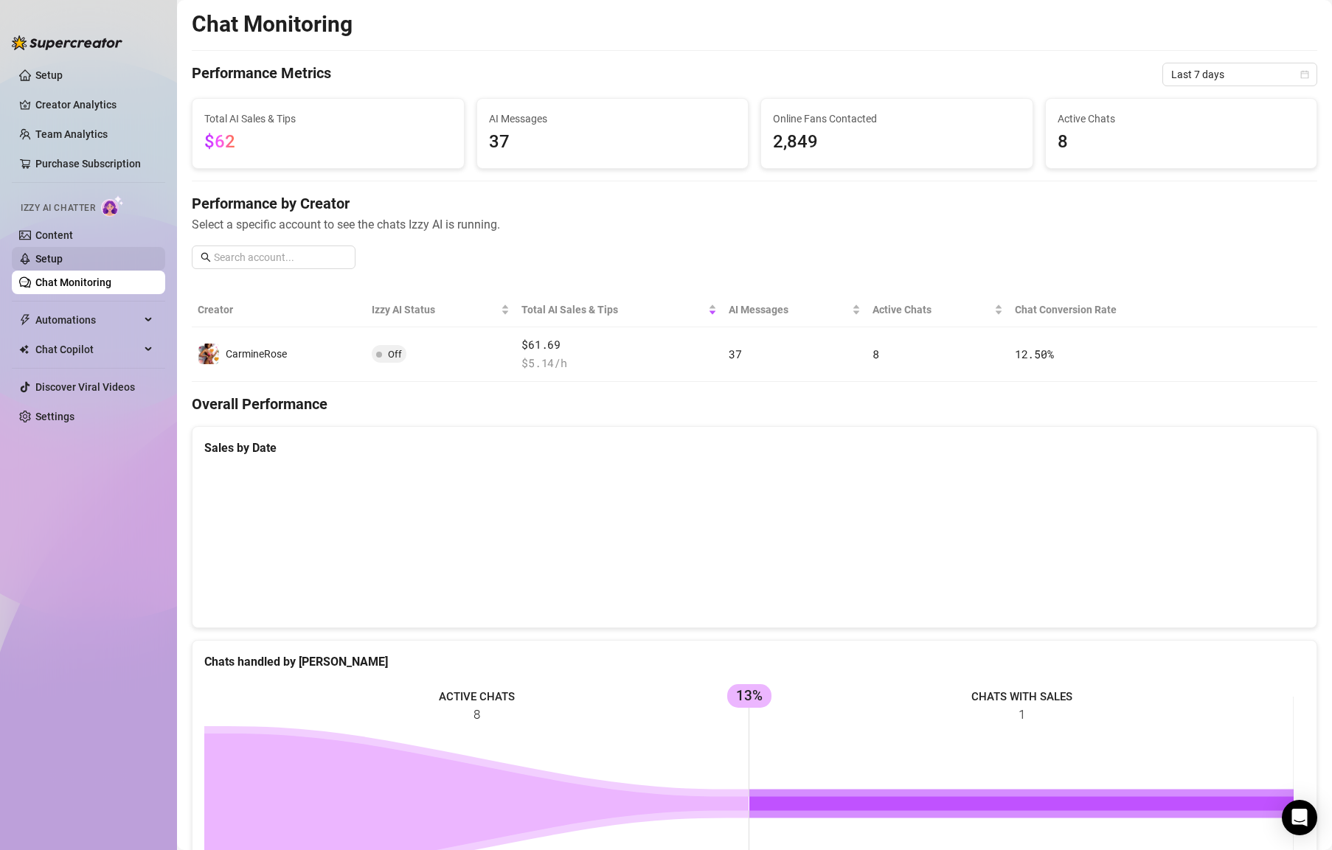
click at [63, 265] on link "Setup" at bounding box center [48, 259] width 27 height 12
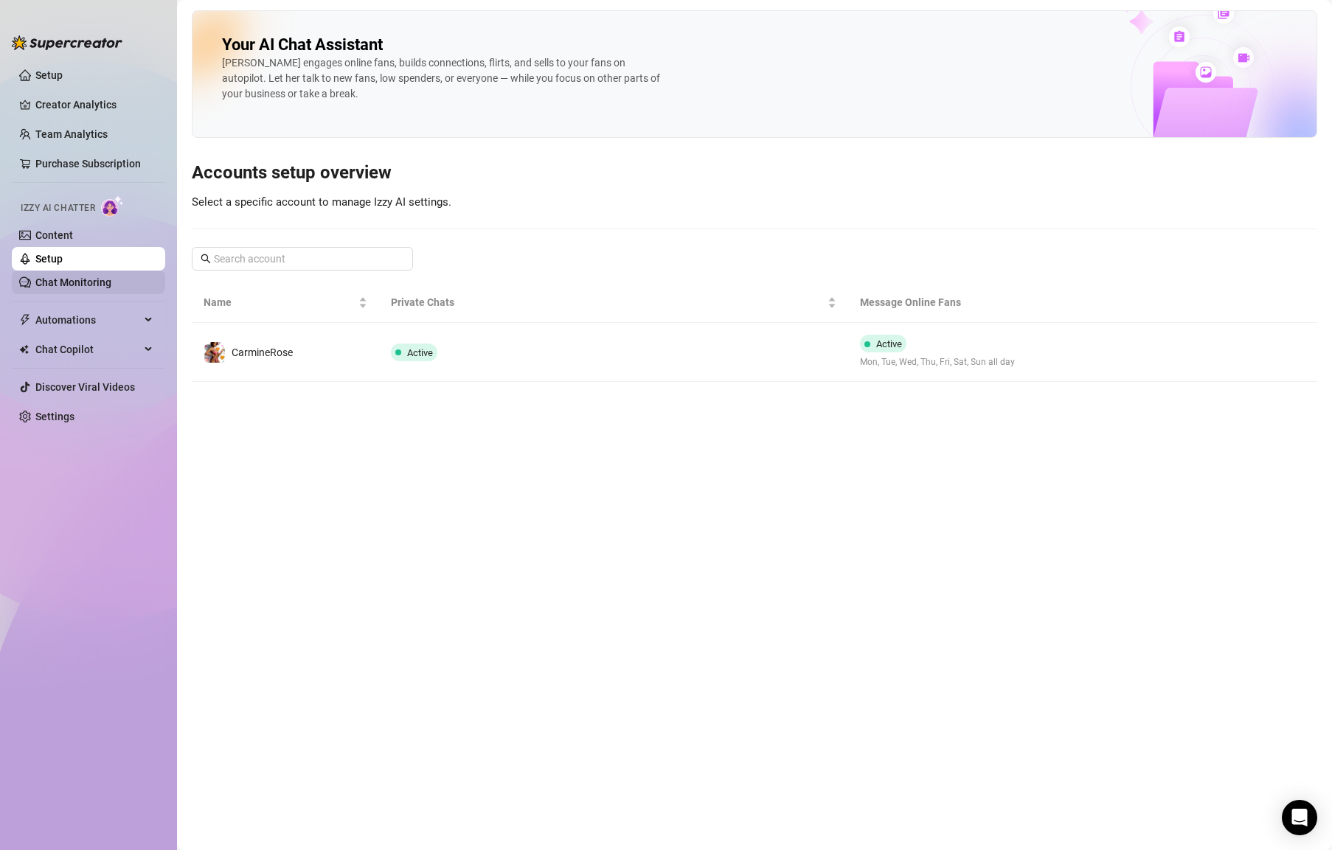
click at [79, 288] on link "Chat Monitoring" at bounding box center [73, 283] width 76 height 12
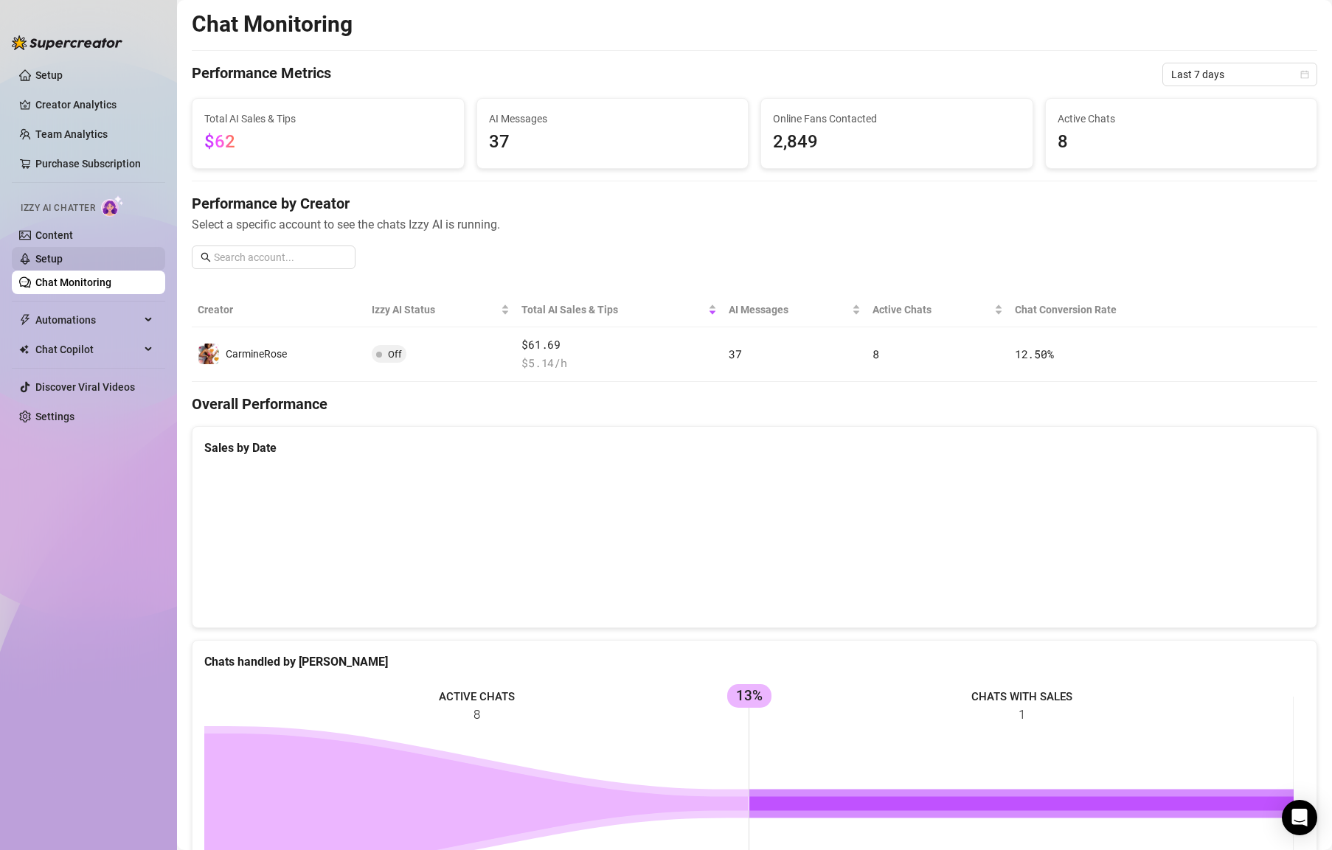
click at [63, 263] on link "Setup" at bounding box center [48, 259] width 27 height 12
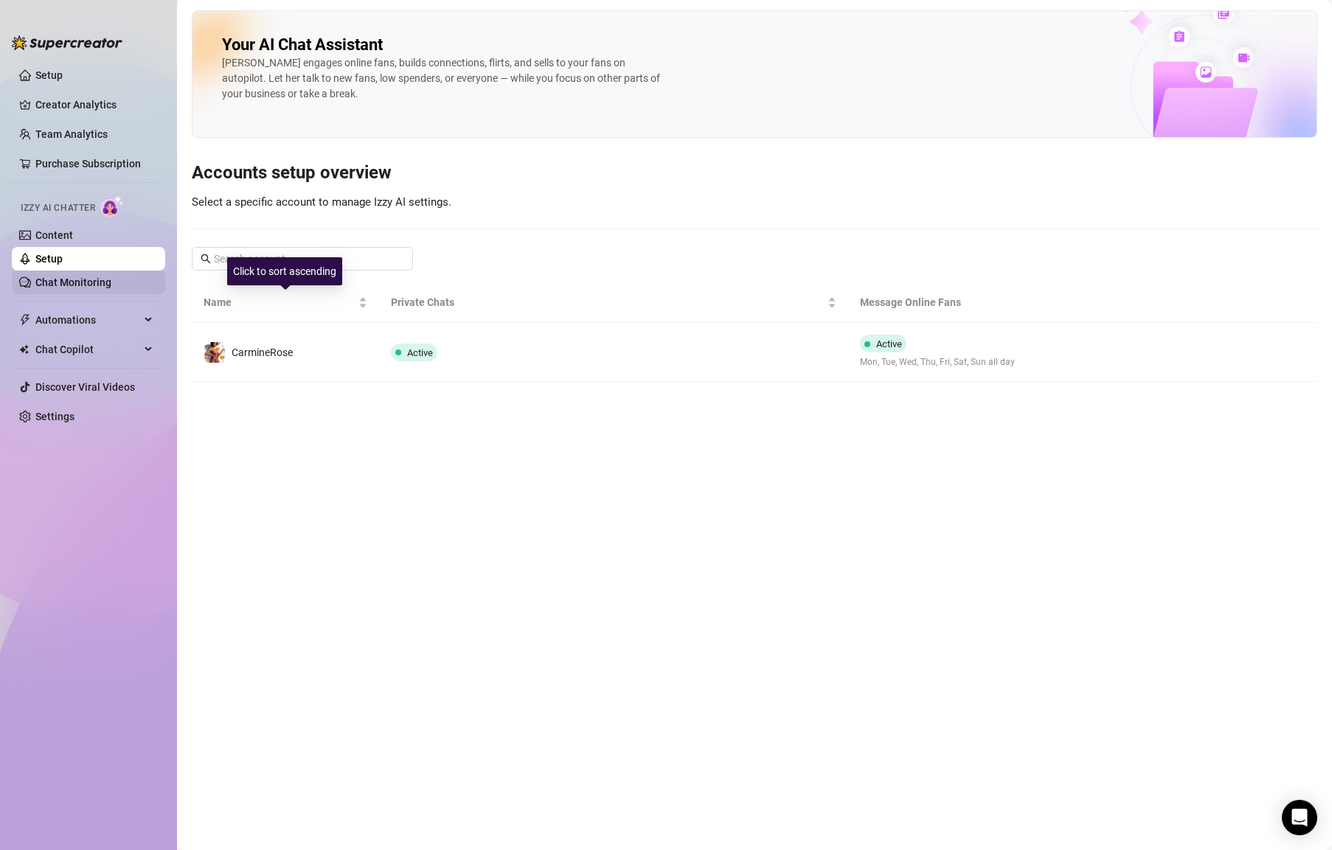
click at [111, 282] on link "Chat Monitoring" at bounding box center [73, 283] width 76 height 12
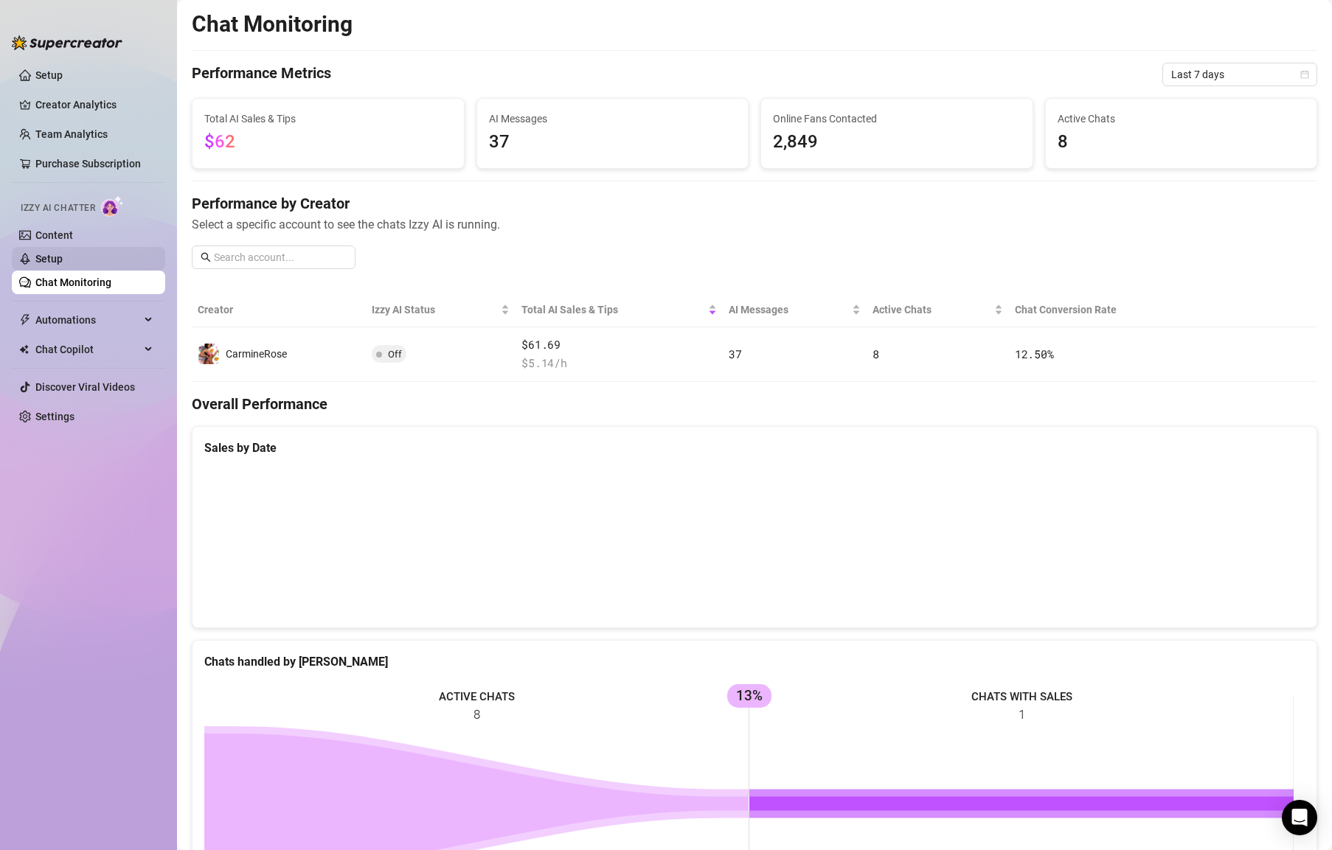
click at [63, 262] on link "Setup" at bounding box center [48, 259] width 27 height 12
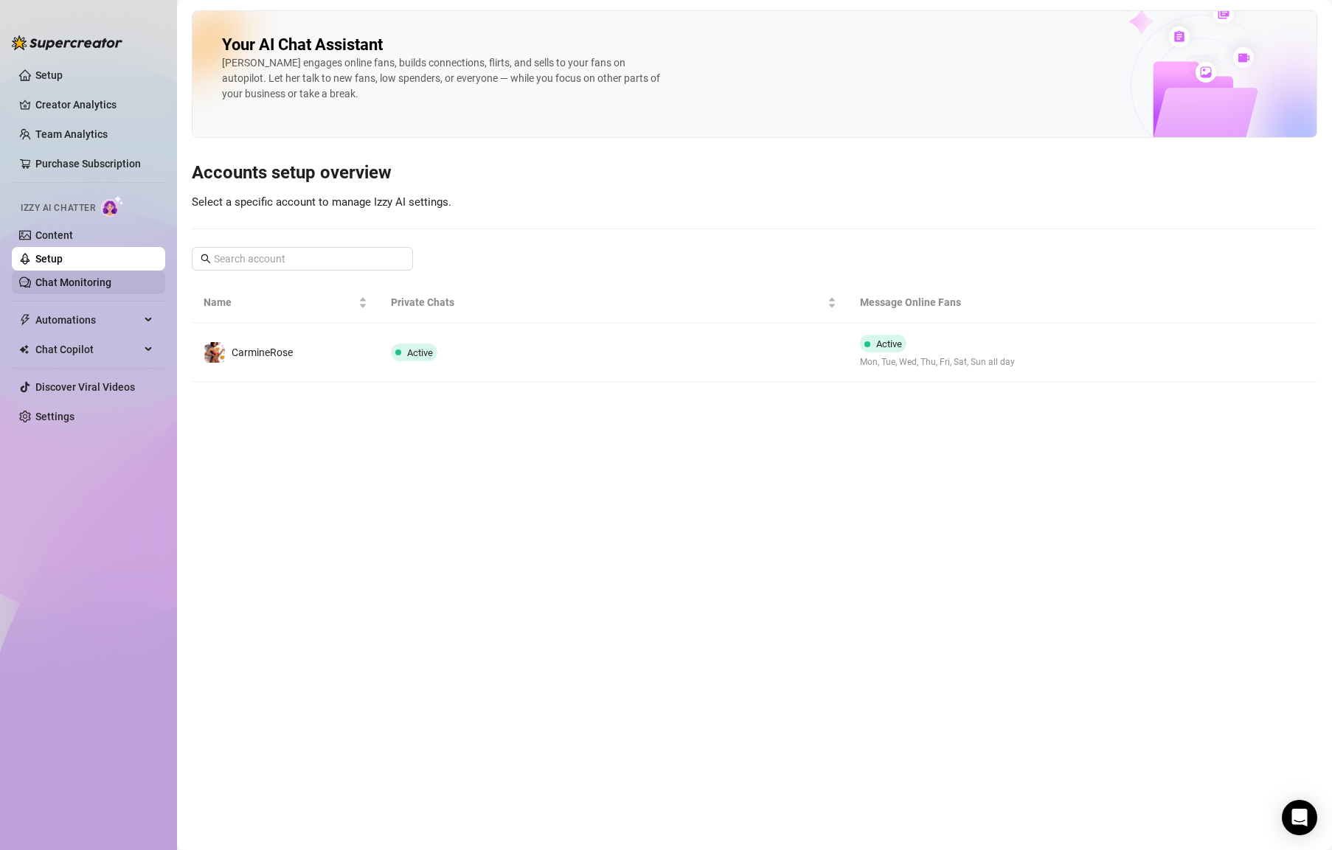
click at [80, 284] on link "Chat Monitoring" at bounding box center [73, 283] width 76 height 12
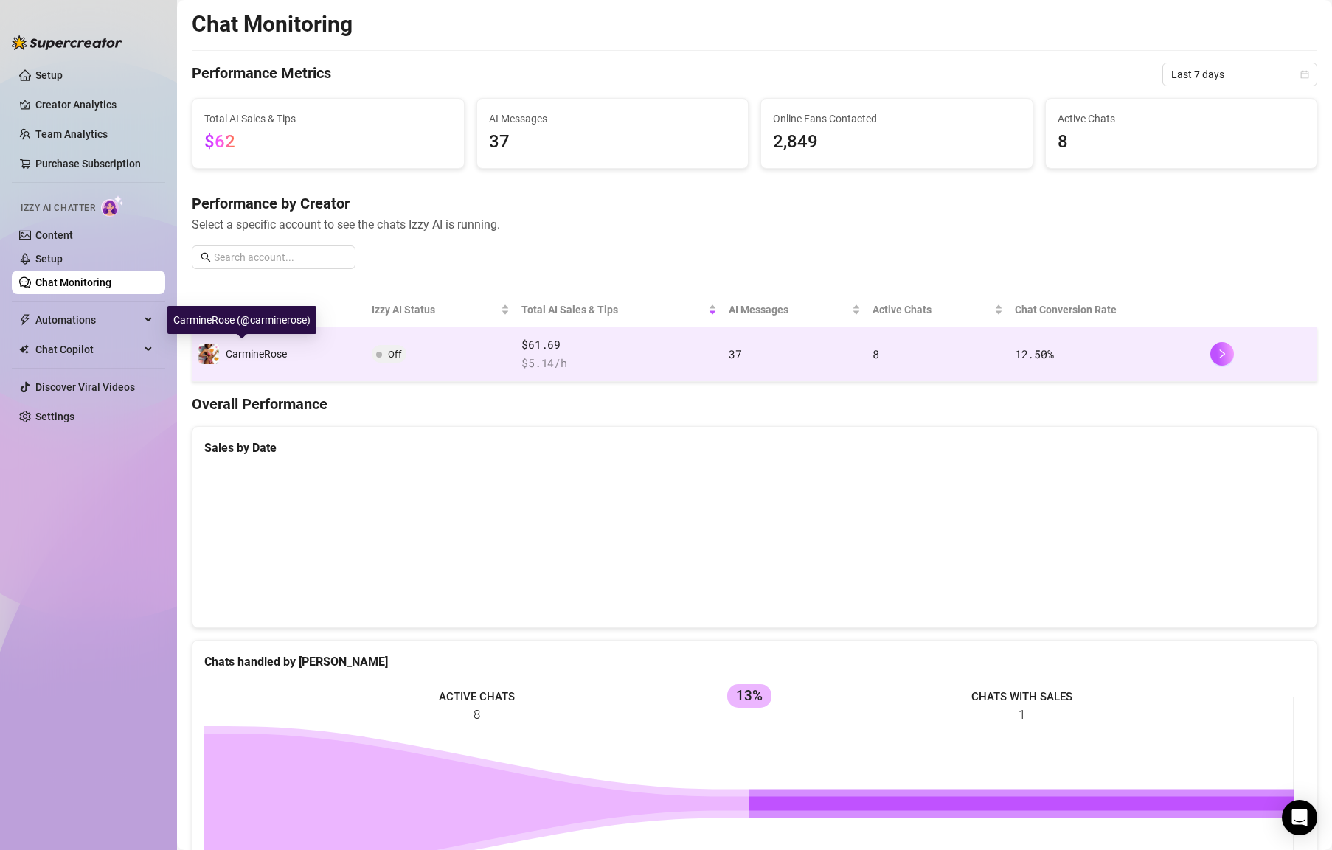
click at [277, 354] on span "CarmineRose" at bounding box center [256, 354] width 61 height 12
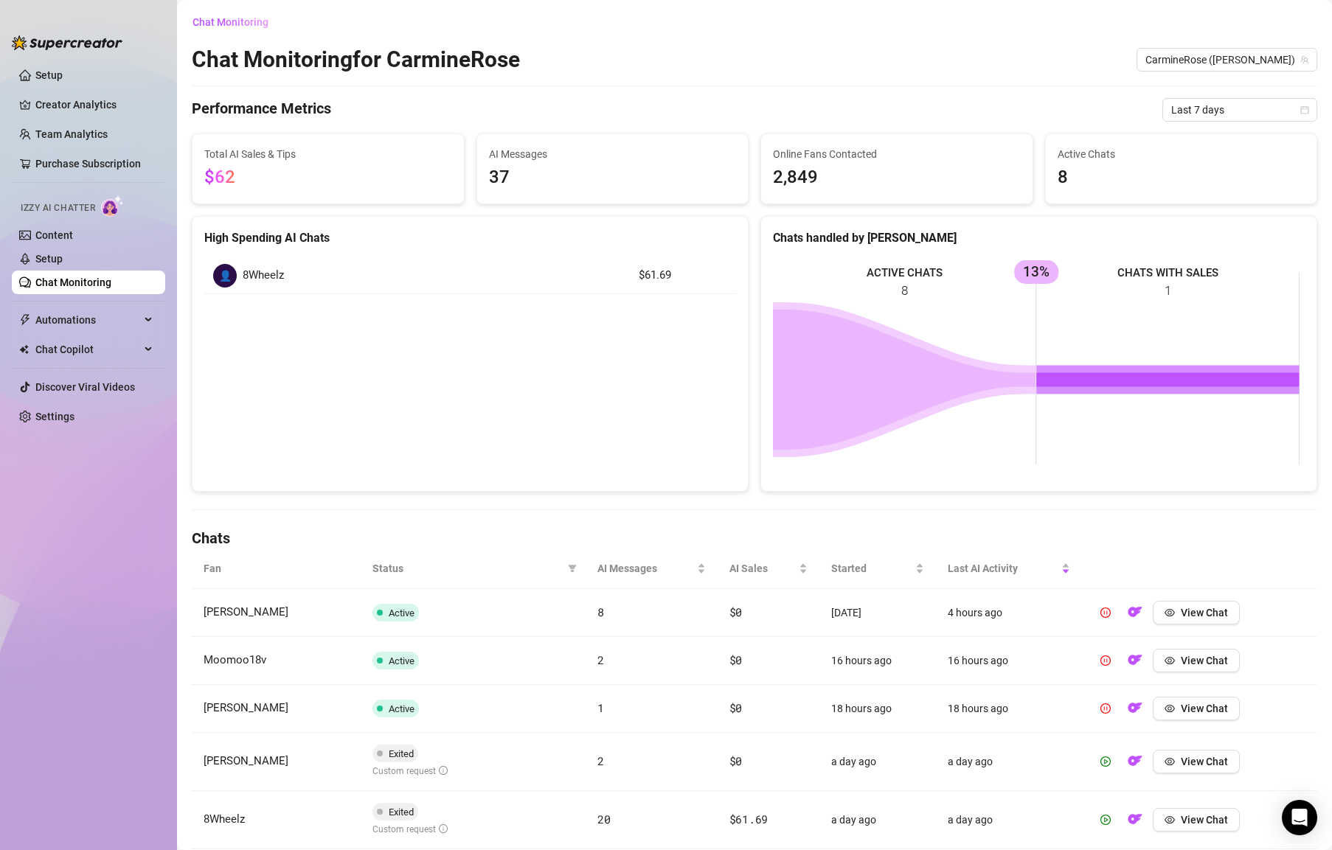
click at [94, 277] on link "Chat Monitoring" at bounding box center [73, 283] width 76 height 12
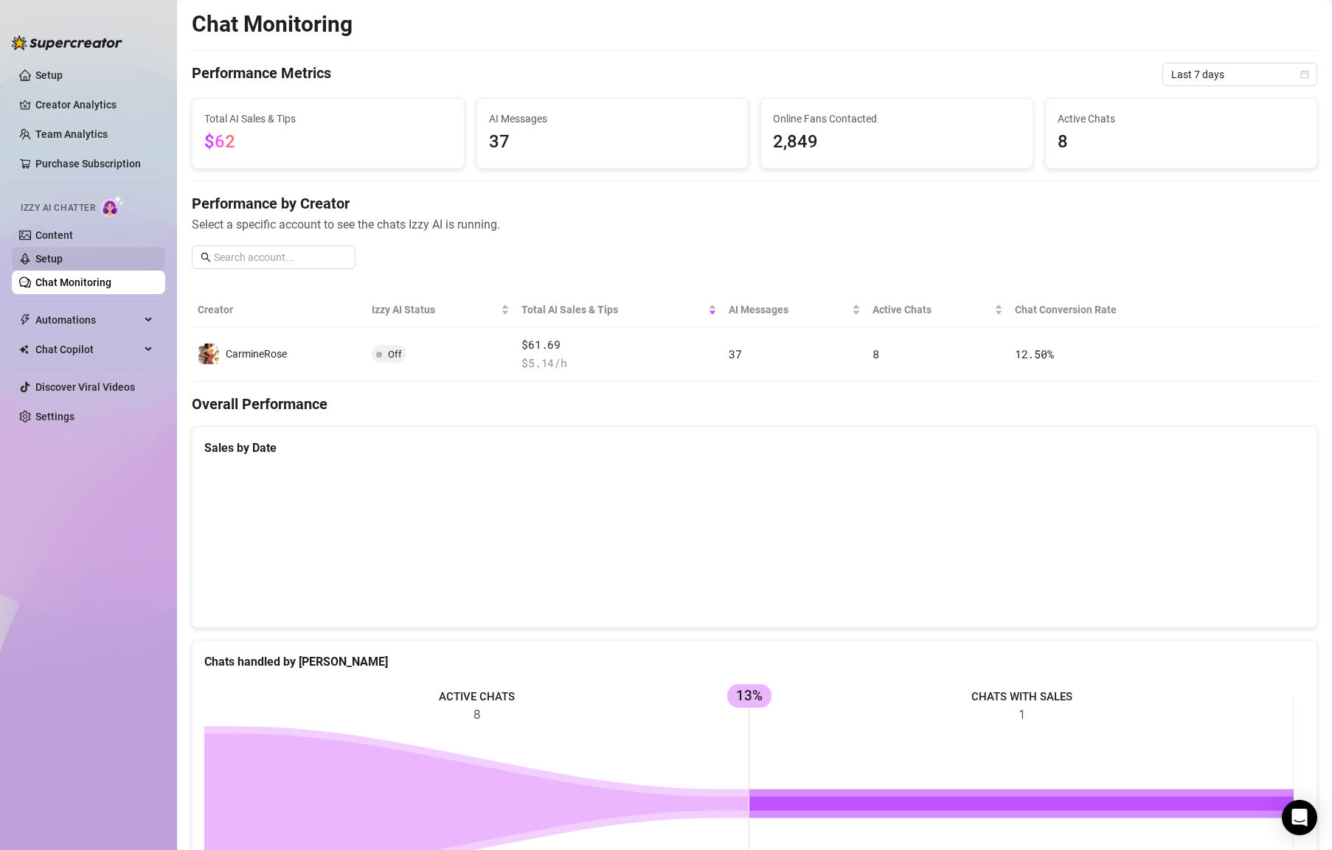
click at [63, 260] on link "Setup" at bounding box center [48, 259] width 27 height 12
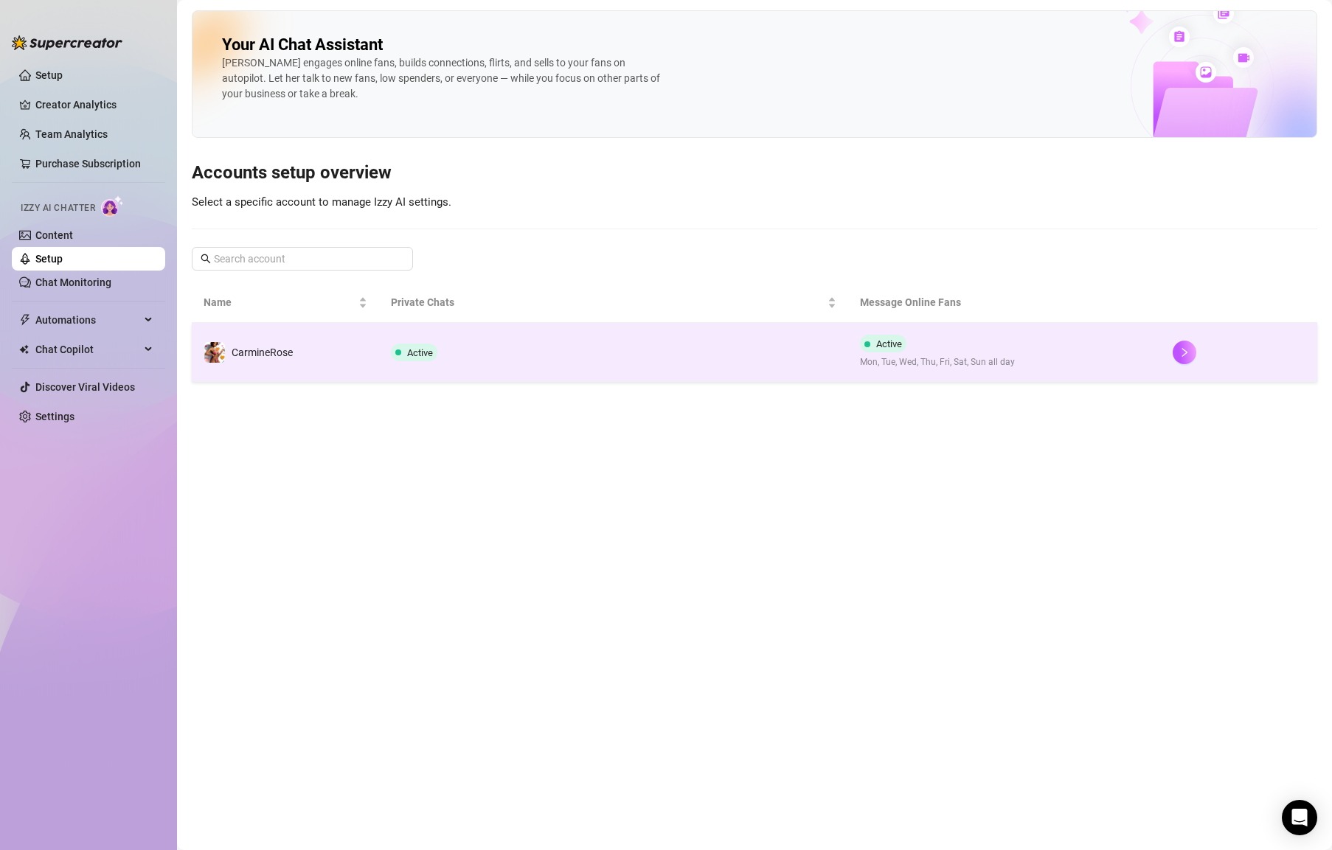
click at [281, 350] on span "CarmineRose" at bounding box center [262, 353] width 61 height 12
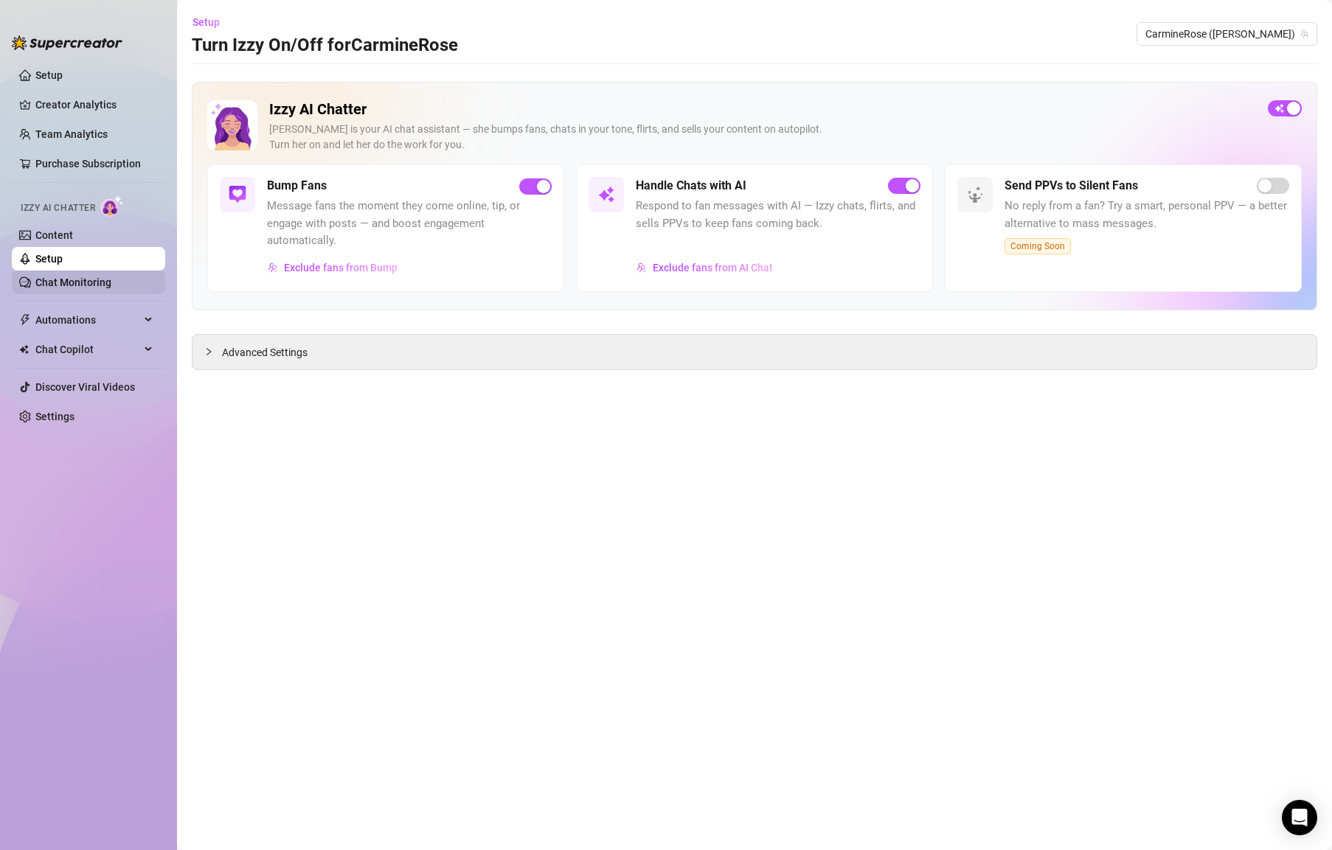
click at [76, 277] on link "Chat Monitoring" at bounding box center [73, 283] width 76 height 12
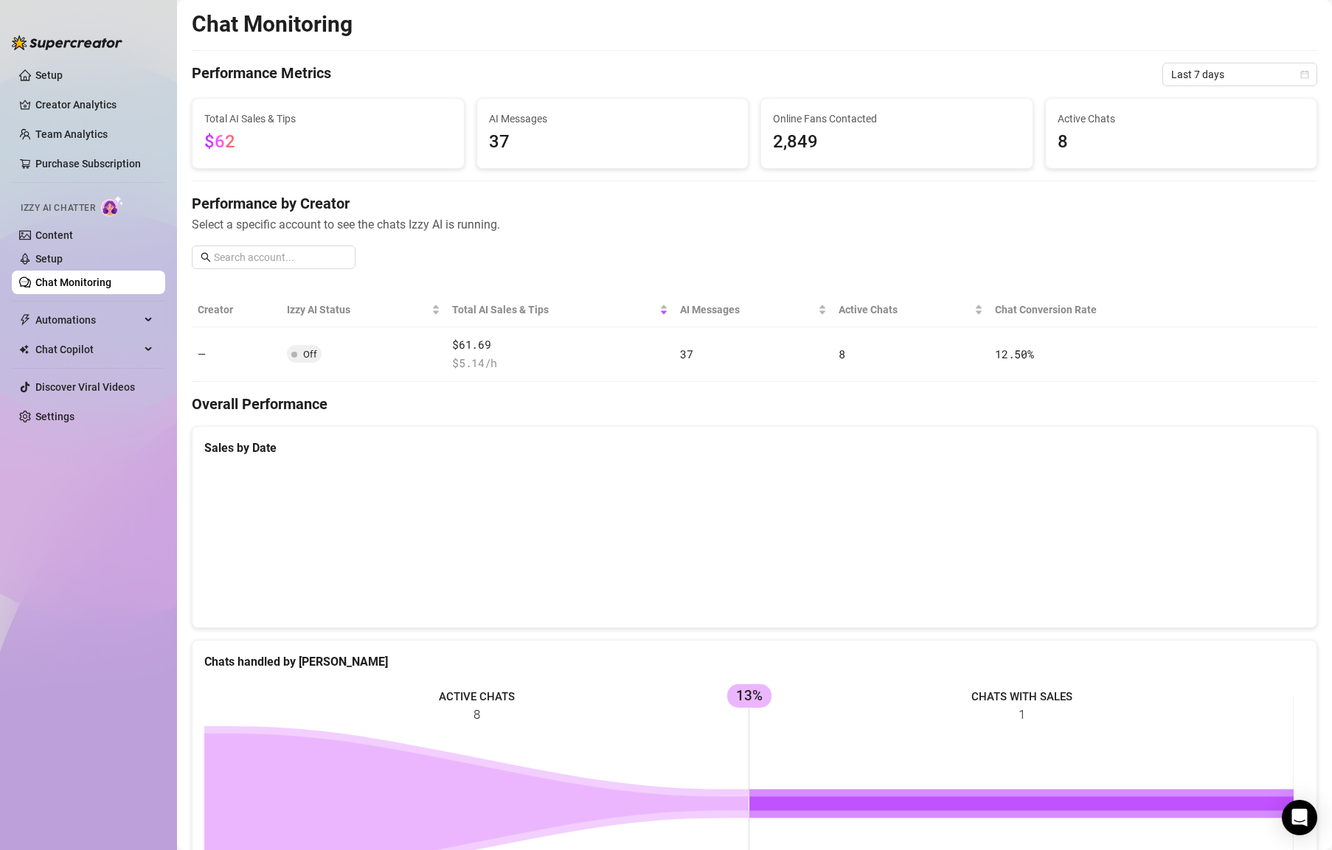
click at [77, 285] on link "Chat Monitoring" at bounding box center [73, 283] width 76 height 12
click at [63, 265] on link "Setup" at bounding box center [48, 259] width 27 height 12
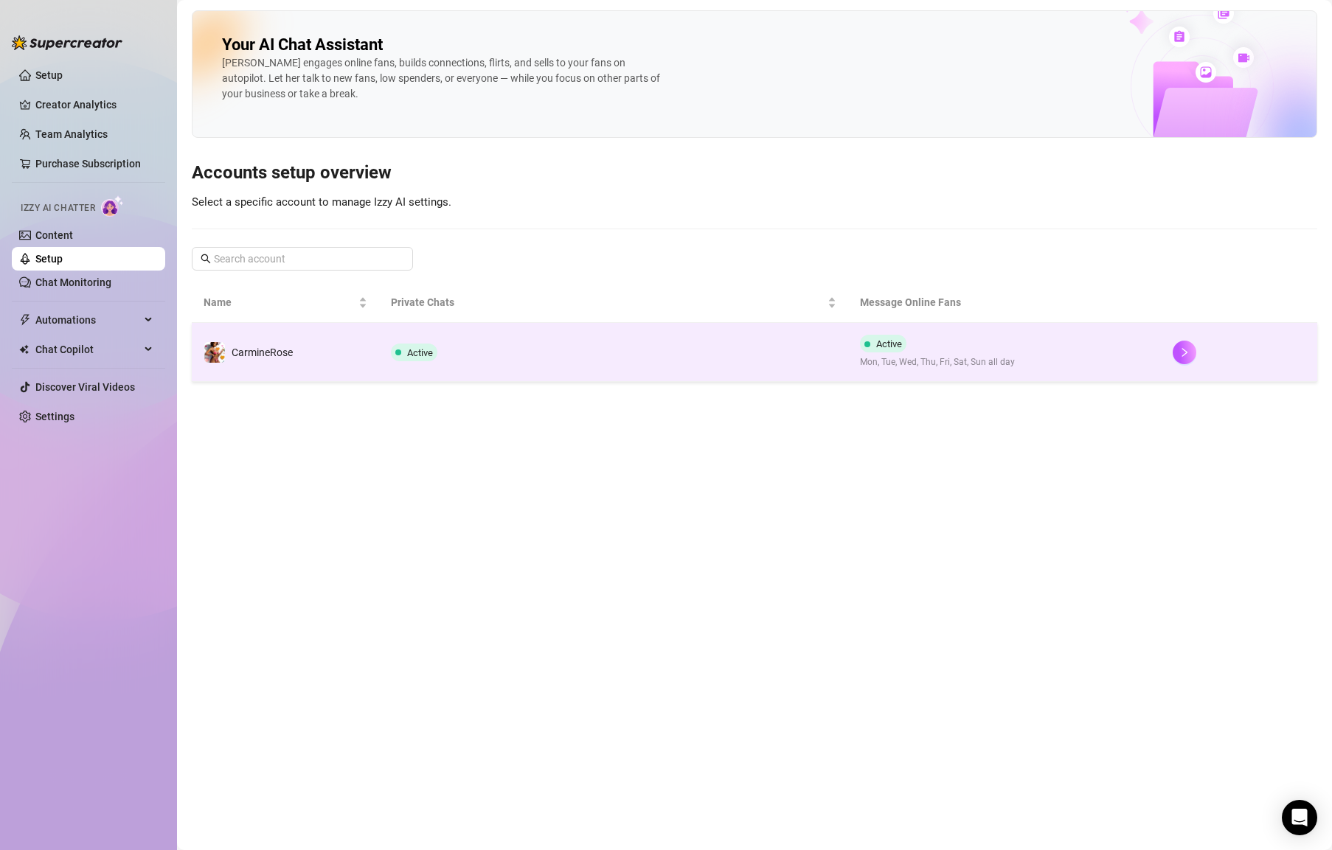
click at [403, 353] on span "Active" at bounding box center [414, 353] width 46 height 18
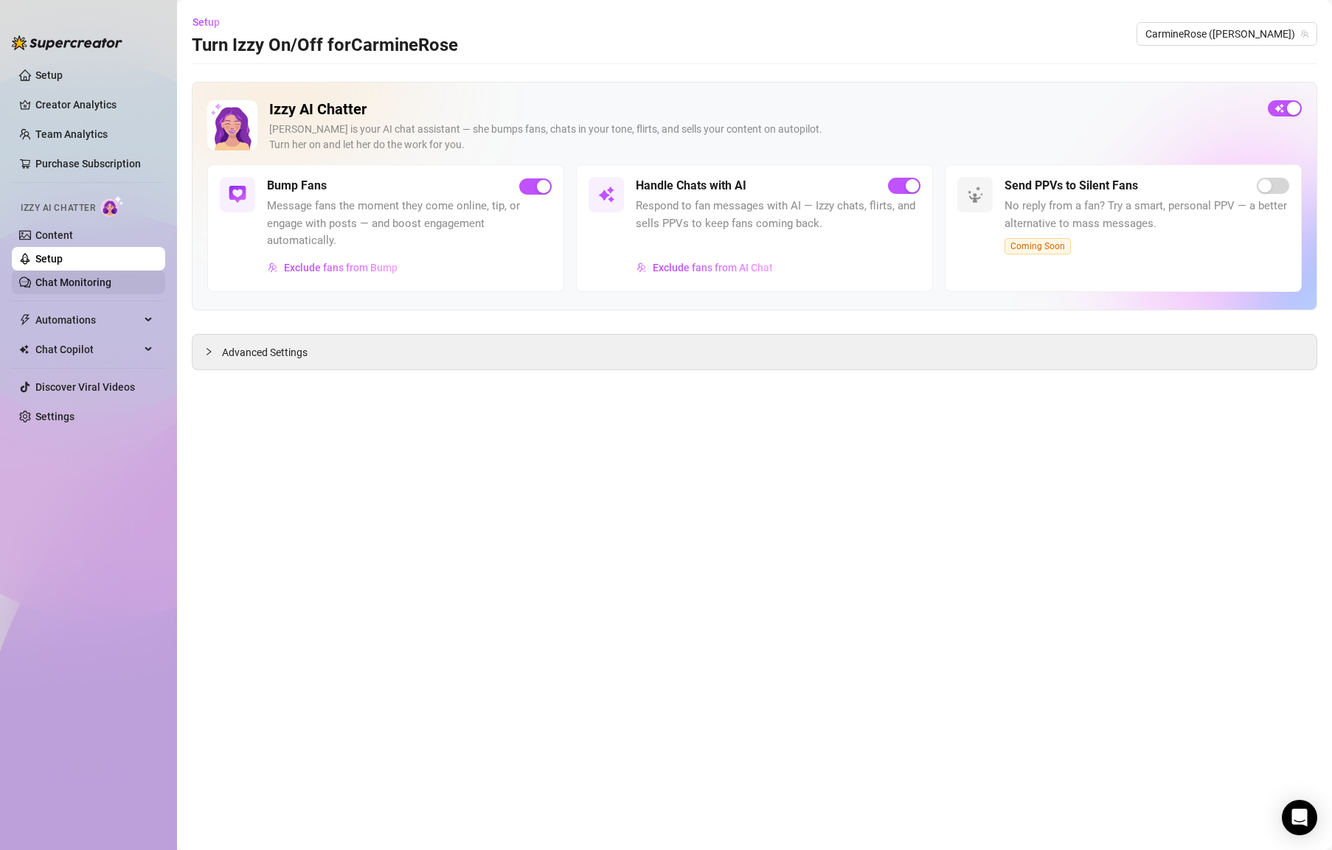
click at [63, 265] on link "Setup" at bounding box center [48, 259] width 27 height 12
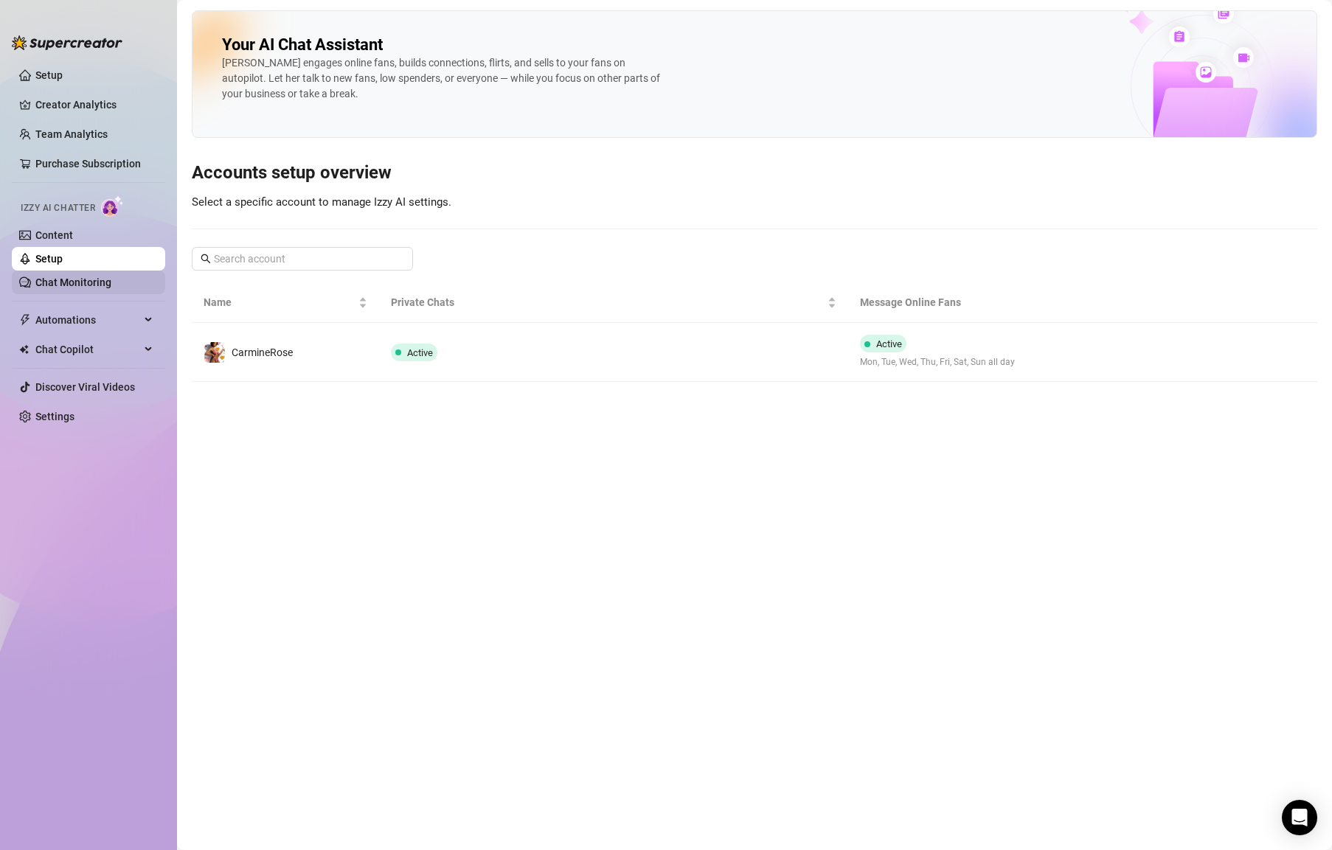
click at [77, 282] on link "Chat Monitoring" at bounding box center [73, 283] width 76 height 12
